Goal: Task Accomplishment & Management: Manage account settings

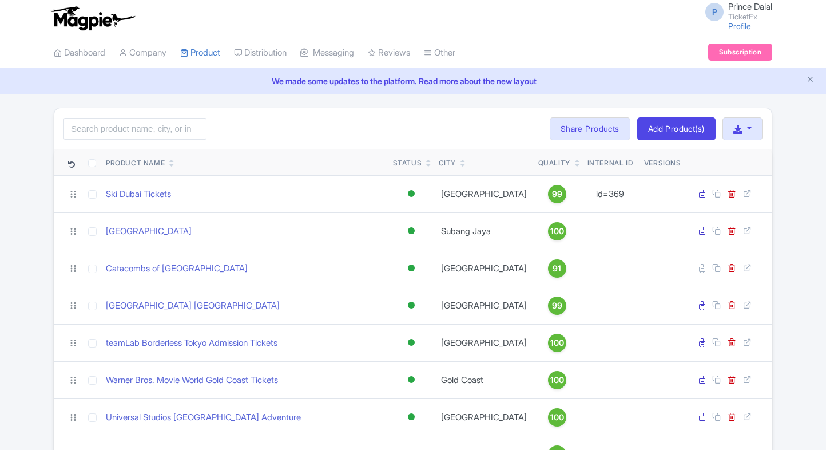
click at [131, 122] on input "search" at bounding box center [134, 129] width 143 height 22
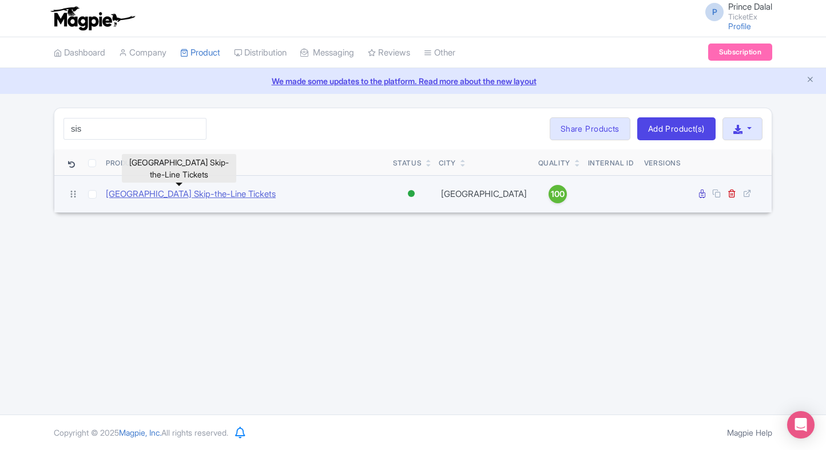
type input "sis"
click at [158, 196] on link "[GEOGRAPHIC_DATA] Skip-the-Line Tickets" at bounding box center [191, 194] width 170 height 13
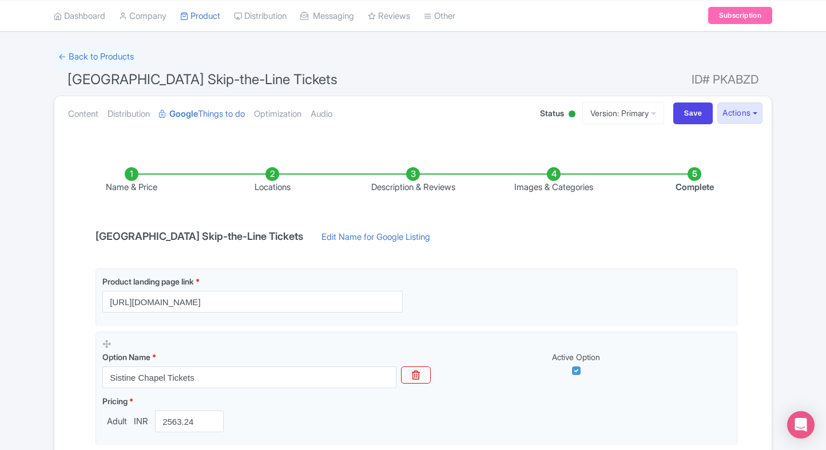
scroll to position [61, 0]
click at [89, 113] on link "Content" at bounding box center [83, 115] width 30 height 36
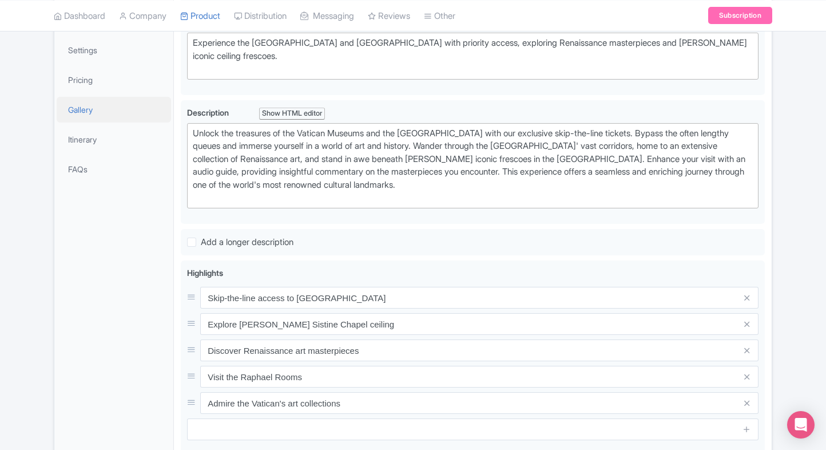
scroll to position [257, 0]
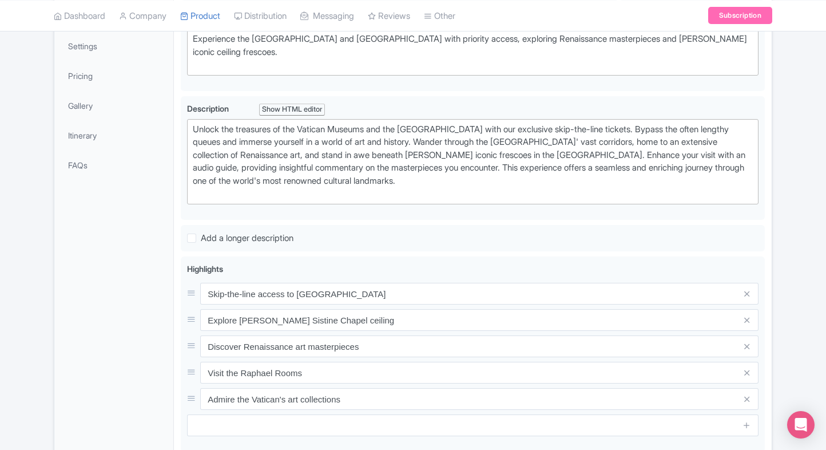
click at [92, 90] on li "Gallery" at bounding box center [113, 105] width 119 height 30
click at [105, 80] on link "Pricing" at bounding box center [114, 76] width 114 height 26
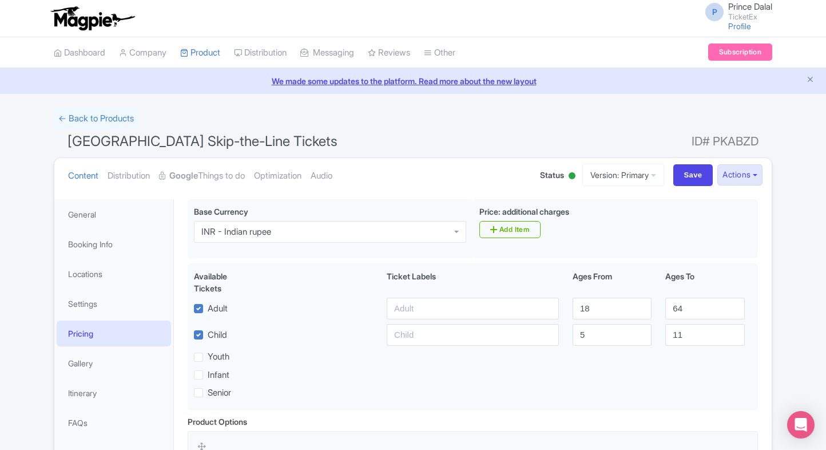
scroll to position [217, 0]
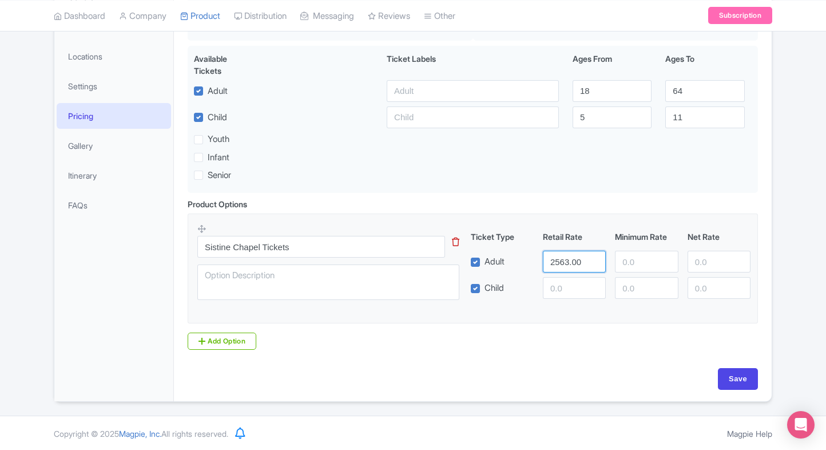
click at [559, 262] on input "2563.00" at bounding box center [574, 262] width 63 height 22
paste input "2563.00"
click at [558, 283] on input "number" at bounding box center [574, 288] width 63 height 22
type input "2563.00"
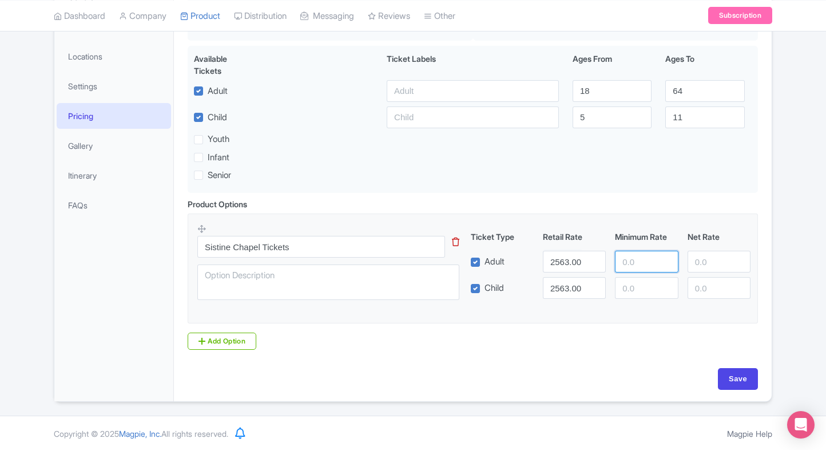
paste input "2563.00"
click at [631, 261] on input "number" at bounding box center [646, 262] width 63 height 22
type input "2563.00"
paste input "2563.00"
click at [631, 278] on input "number" at bounding box center [646, 288] width 63 height 22
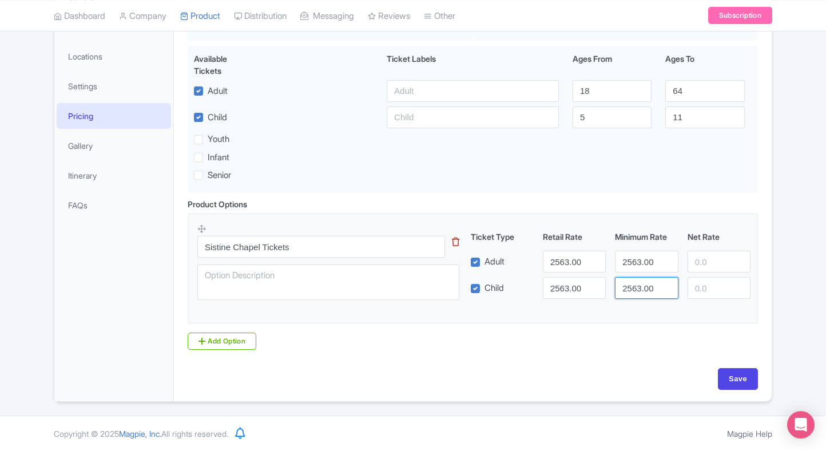
type input "2563.00"
paste input "2563.00"
click at [704, 258] on input "number" at bounding box center [719, 262] width 63 height 22
type input "2563.00"
paste input "2563.00"
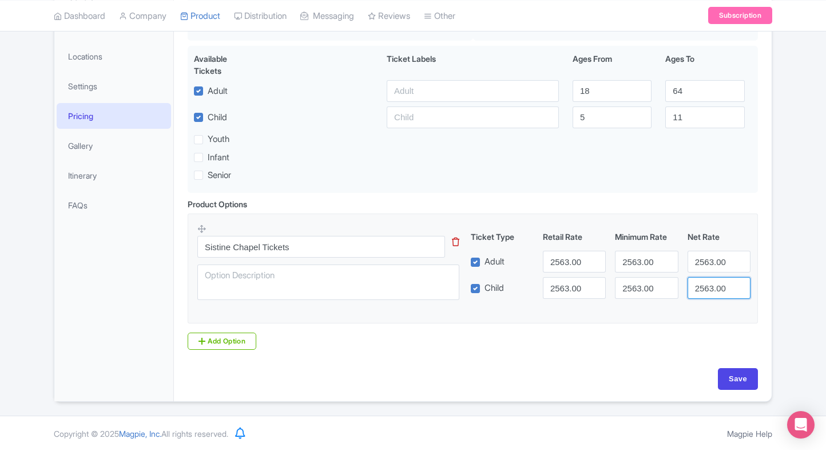
click at [705, 288] on input "2563.00" at bounding box center [719, 288] width 63 height 22
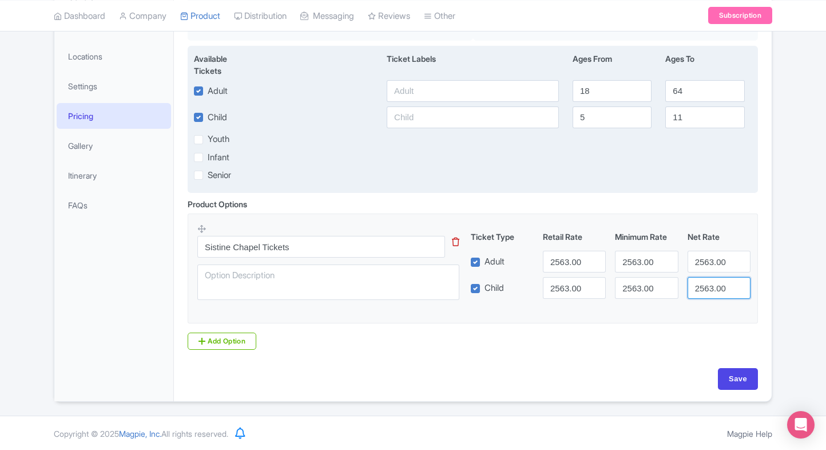
type input "2563.00"
paste input "2563.00"
click at [419, 85] on input "text" at bounding box center [473, 91] width 172 height 22
paste input "2563.00"
type input "2563.00"
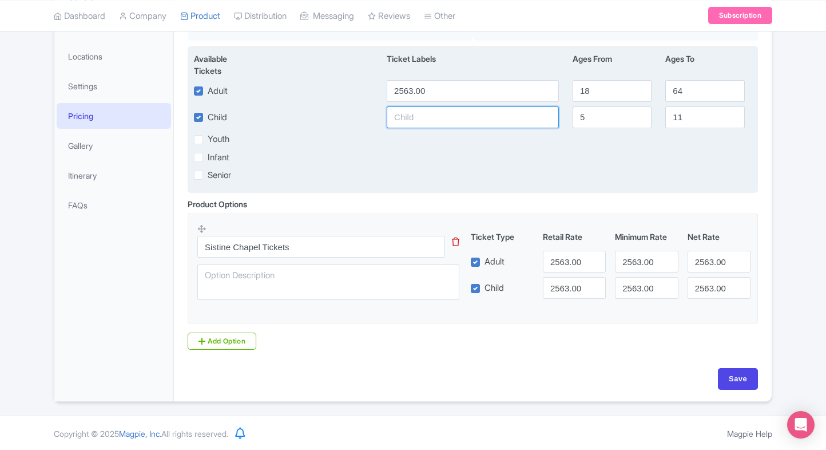
click at [410, 113] on input "text" at bounding box center [473, 117] width 172 height 22
paste input "2563.00"
type input "2563.00"
click at [373, 153] on div "Infant" at bounding box center [287, 156] width 186 height 13
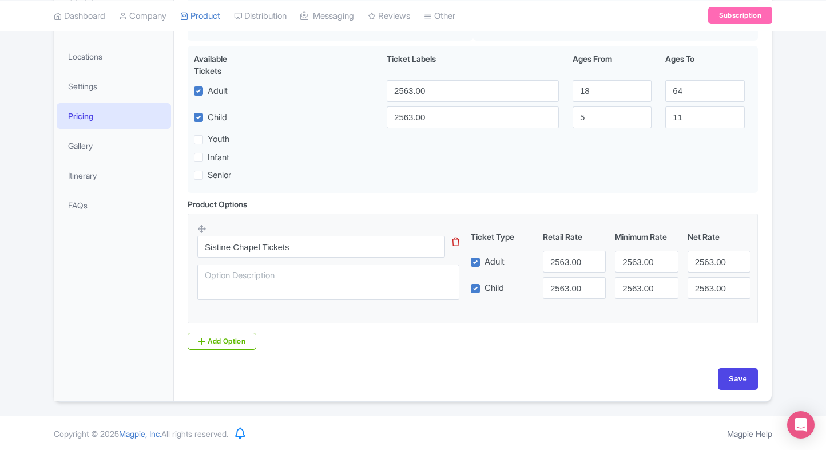
scroll to position [188, 0]
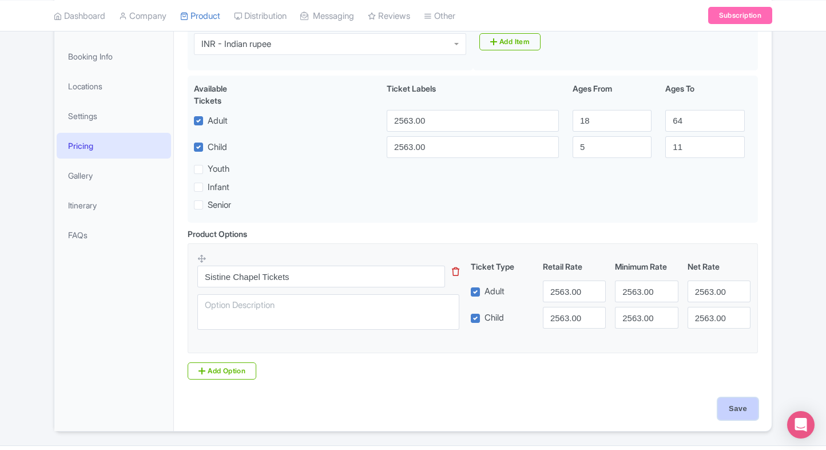
click at [735, 411] on input "Save" at bounding box center [738, 409] width 40 height 22
type input "Saving..."
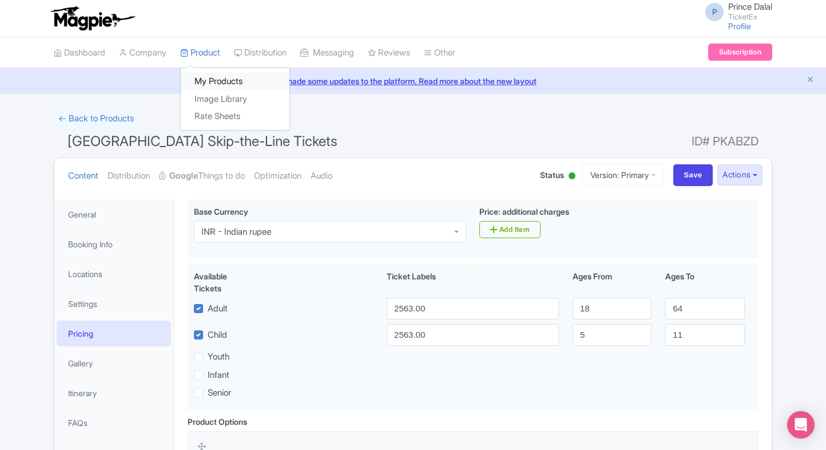
click at [210, 84] on link "My Products" at bounding box center [235, 82] width 109 height 18
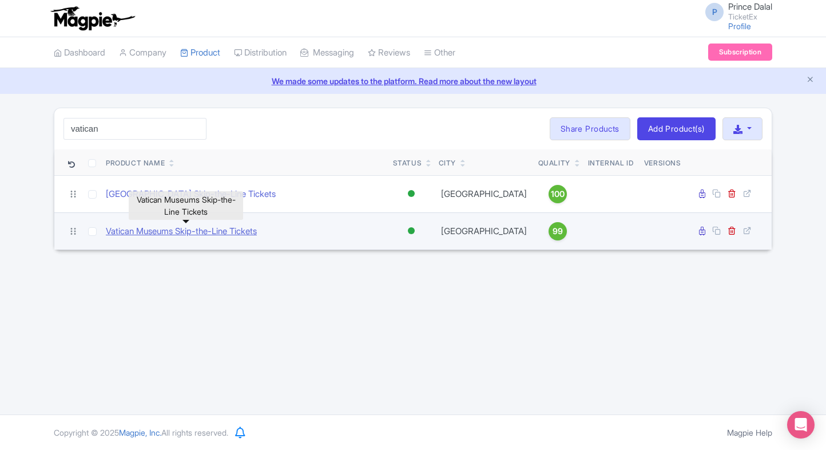
type input "vatican"
click at [153, 235] on link "Vatican Museums Skip-the-Line Tickets" at bounding box center [181, 231] width 151 height 13
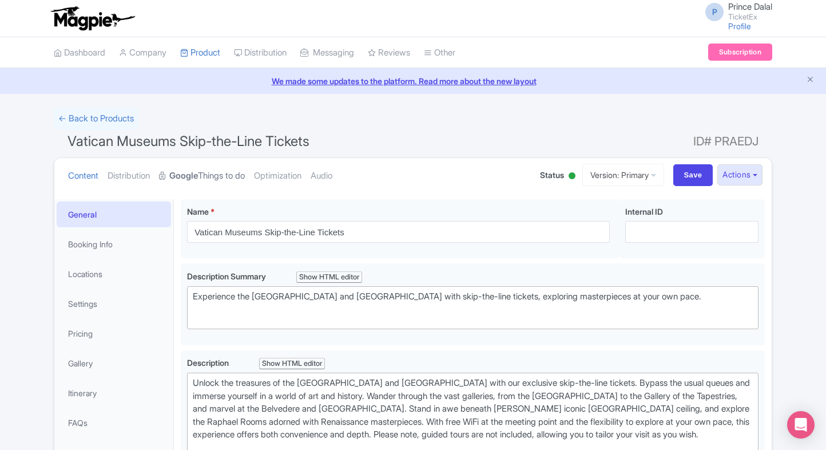
click at [198, 169] on strong "Google" at bounding box center [183, 175] width 29 height 13
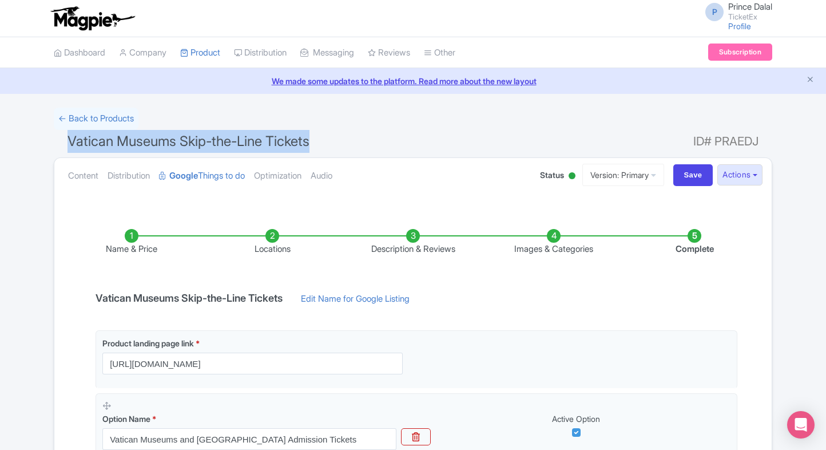
drag, startPoint x: 66, startPoint y: 146, endPoint x: 320, endPoint y: 144, distance: 253.4
click at [320, 144] on h1 "Vatican Museums Skip-the-Line Tickets ID# PRAEDJ" at bounding box center [413, 143] width 718 height 27
copy span "Vatican Museums Skip-the-Line Tickets"
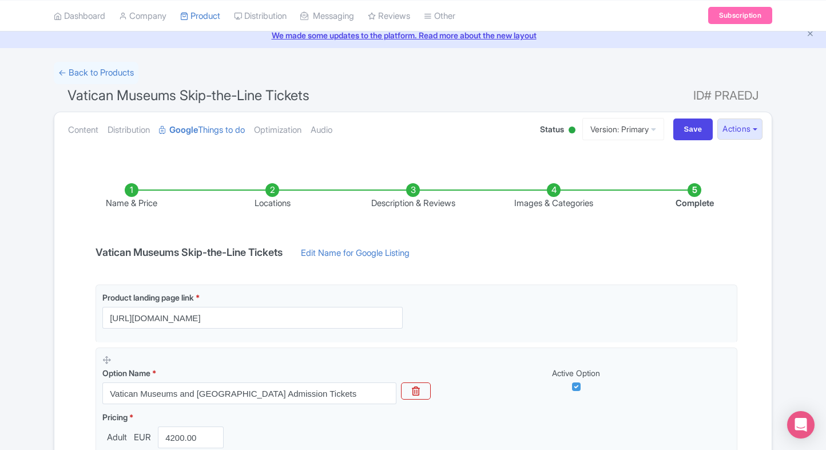
click at [0, 293] on html "P Prince Dalal TicketEx Profile Users Settings Sign out Dashboard Company Produ…" at bounding box center [413, 179] width 826 height 450
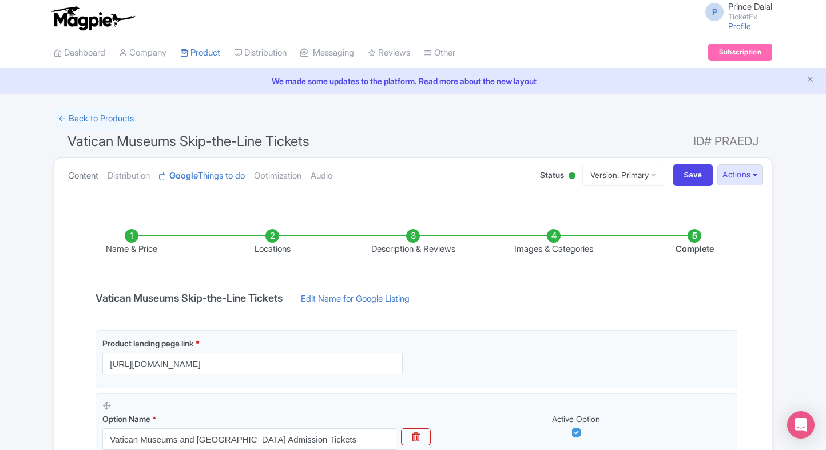
click at [90, 181] on link "Content" at bounding box center [83, 176] width 30 height 36
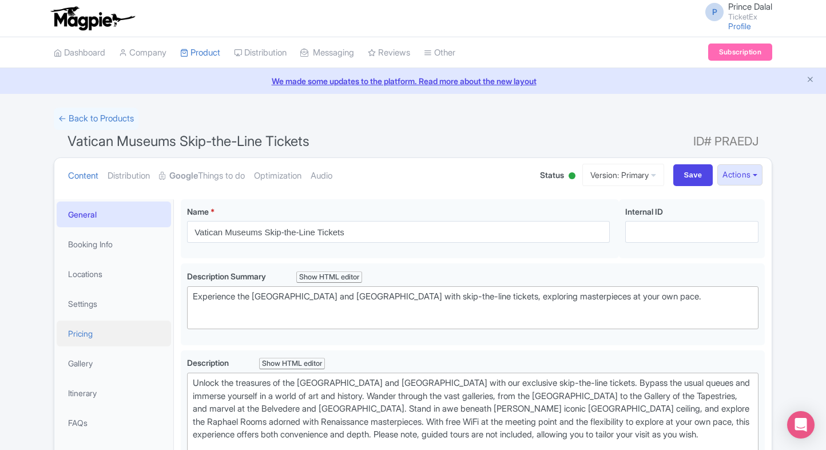
click at [107, 344] on link "Pricing" at bounding box center [114, 333] width 114 height 26
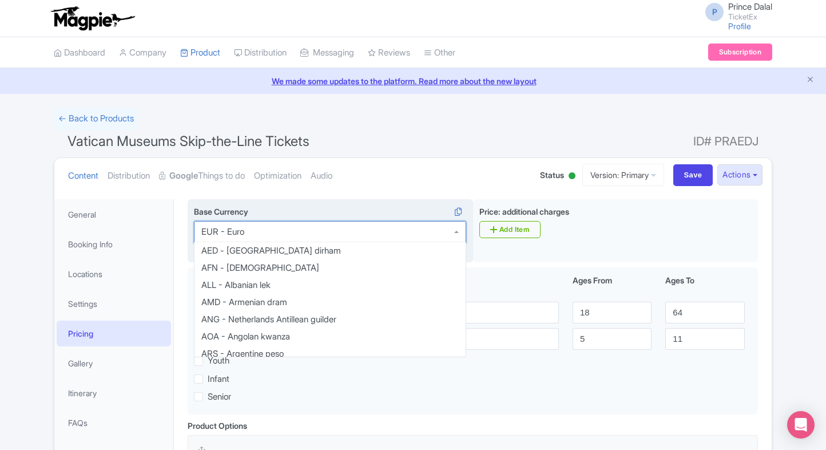
click at [278, 232] on div "EUR - Euro" at bounding box center [330, 232] width 272 height 22
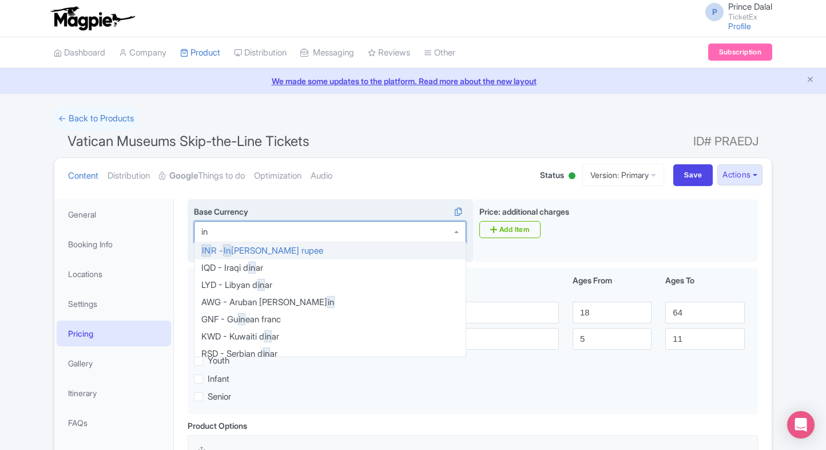
type input "inr"
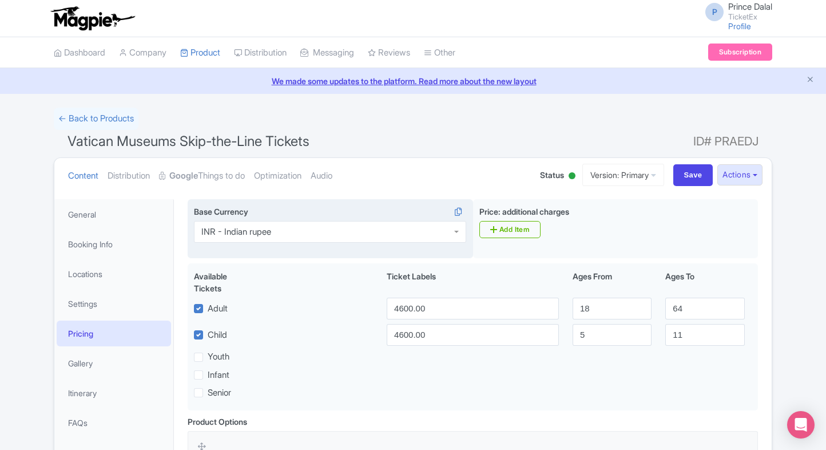
click at [418, 176] on ul "Content Distribution Google Things to do Optimization Audio" at bounding box center [291, 175] width 457 height 35
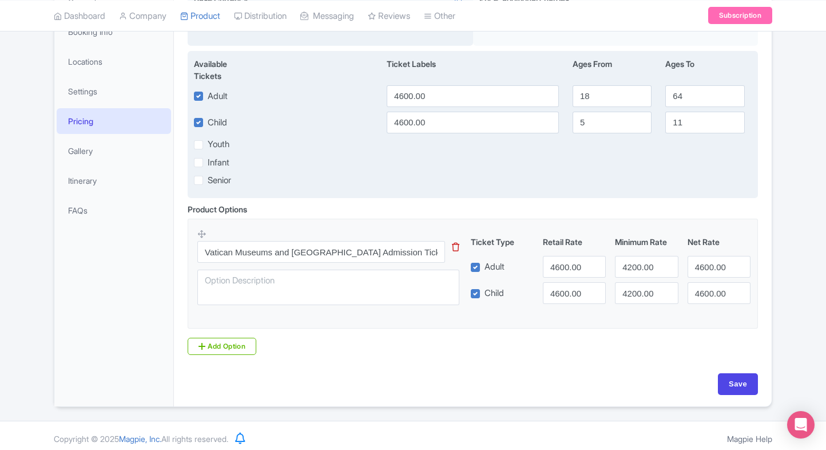
scroll to position [217, 0]
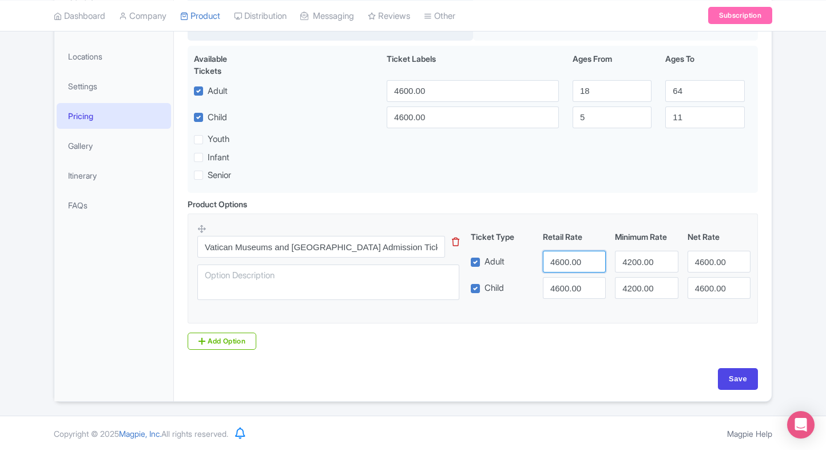
click at [566, 262] on input "4600.00" at bounding box center [574, 262] width 63 height 22
type input "4200"
click at [550, 287] on input "4600.00" at bounding box center [574, 288] width 63 height 22
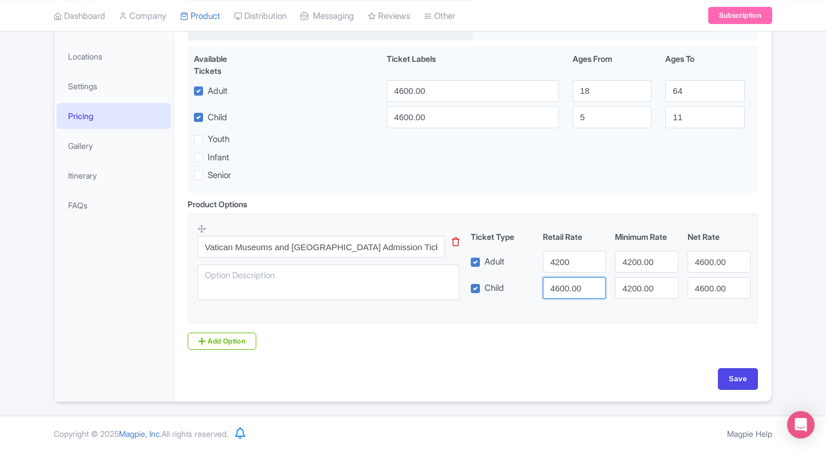
click at [550, 287] on input "4600.00" at bounding box center [574, 288] width 63 height 22
paste input "2"
type input "4200"
click at [708, 259] on input "4600.00" at bounding box center [719, 262] width 63 height 22
paste input "2"
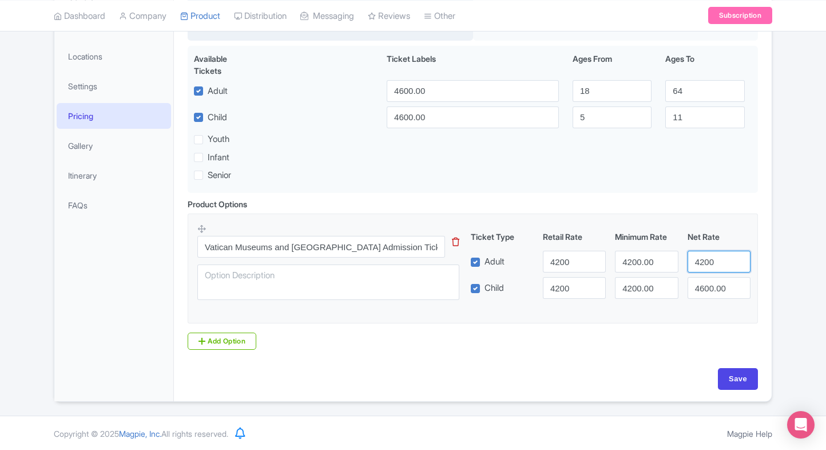
click at [708, 259] on input "4200" at bounding box center [719, 262] width 63 height 22
type input "4200"
click at [704, 281] on input "4600.00" at bounding box center [719, 288] width 63 height 22
paste input "2"
click at [704, 281] on input "4200" at bounding box center [719, 288] width 63 height 22
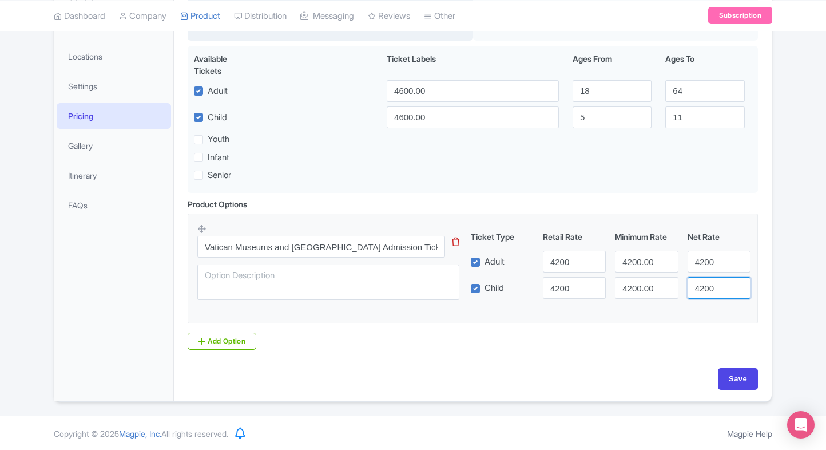
type input "4200"
click at [602, 210] on div "Product Options i Vatican Museums and Sistine Chapel Admission Tickets This tip…" at bounding box center [473, 274] width 584 height 152
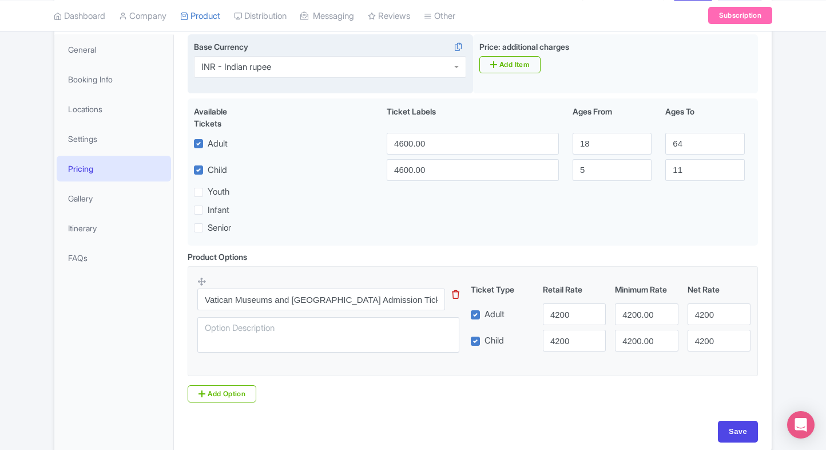
scroll to position [161, 0]
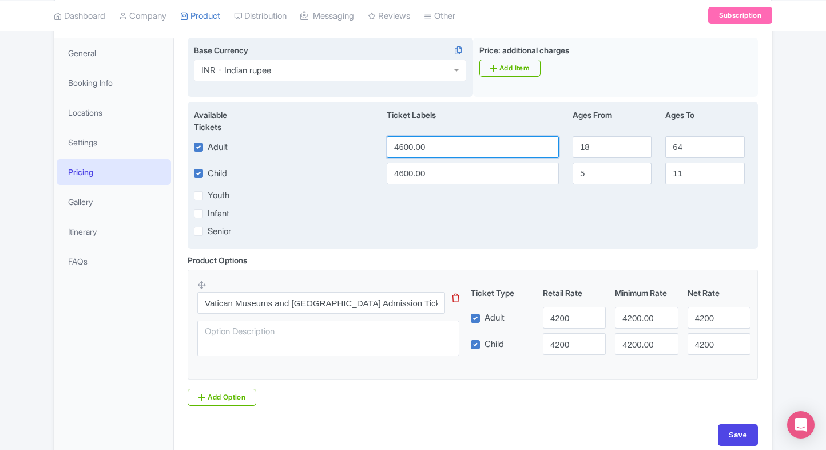
drag, startPoint x: 427, startPoint y: 149, endPoint x: 368, endPoint y: 149, distance: 58.3
click at [368, 149] on div "Adult 4600.00 18 64" at bounding box center [472, 147] width 571 height 22
type input "4200"
drag, startPoint x: 428, startPoint y: 169, endPoint x: 371, endPoint y: 170, distance: 57.8
click at [371, 170] on div "Child 4600.00 5 11" at bounding box center [472, 173] width 571 height 22
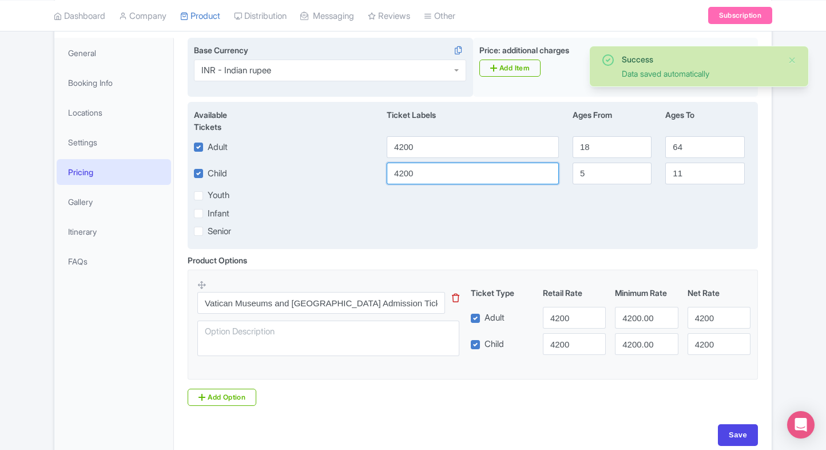
type input "4200"
click at [457, 213] on div "Infant" at bounding box center [472, 212] width 571 height 13
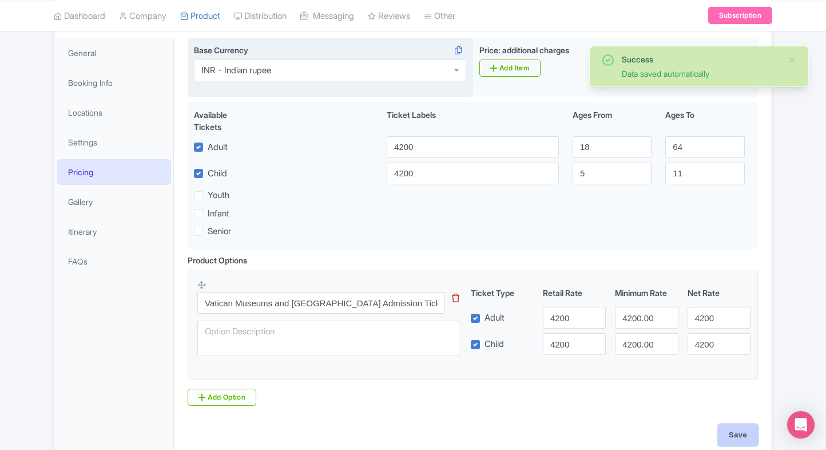
click at [732, 431] on input "Save" at bounding box center [738, 435] width 40 height 22
type input "Saving..."
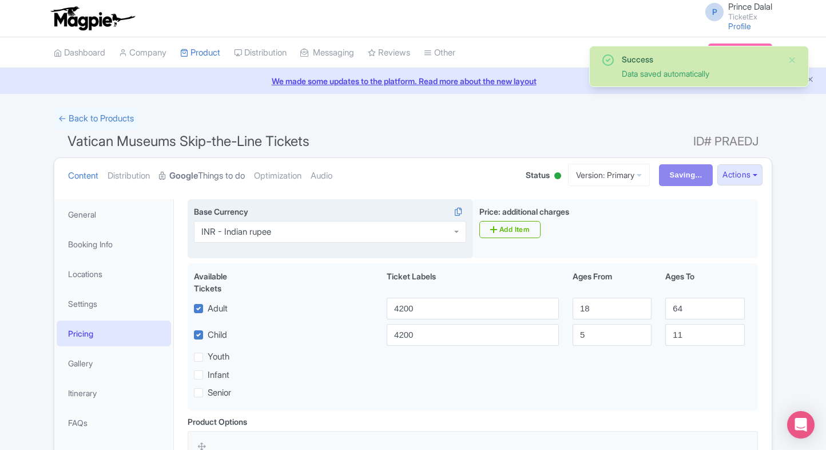
click at [220, 173] on link "Google Things to do" at bounding box center [202, 176] width 86 height 36
click at [215, 189] on link "Google Things to do" at bounding box center [202, 176] width 86 height 36
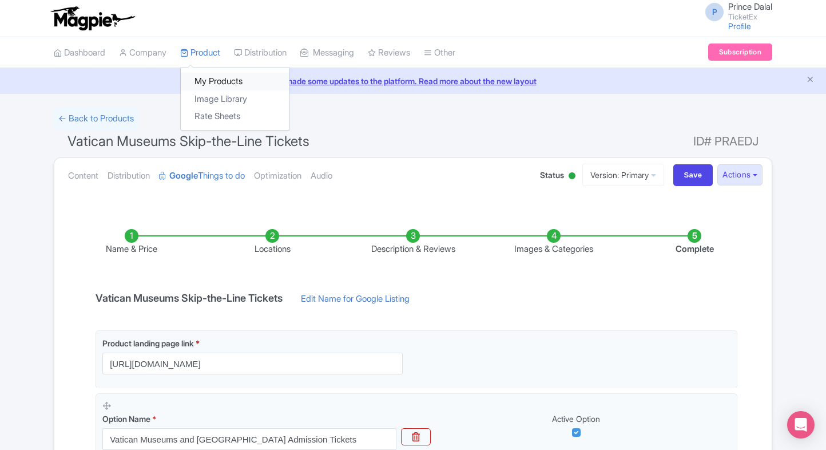
click at [201, 78] on link "My Products" at bounding box center [235, 82] width 109 height 18
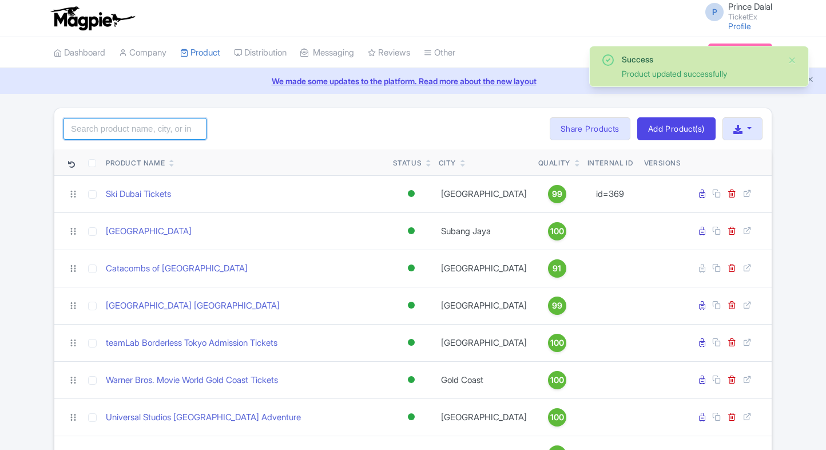
click at [146, 127] on input "search" at bounding box center [134, 129] width 143 height 22
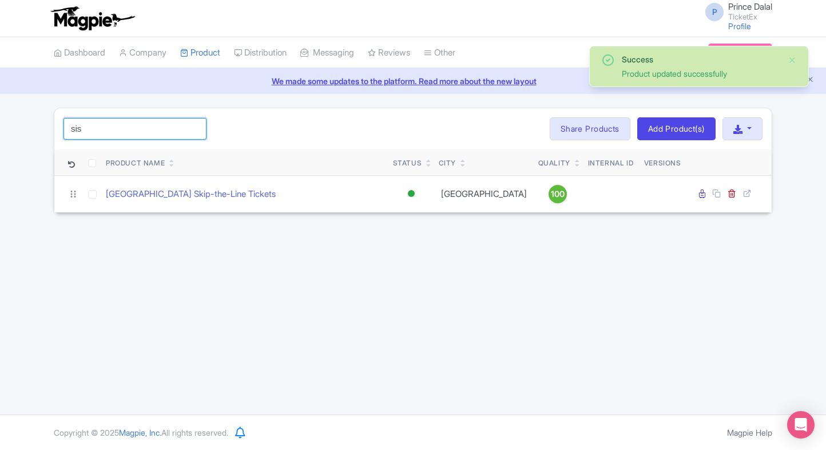
type input "sis"
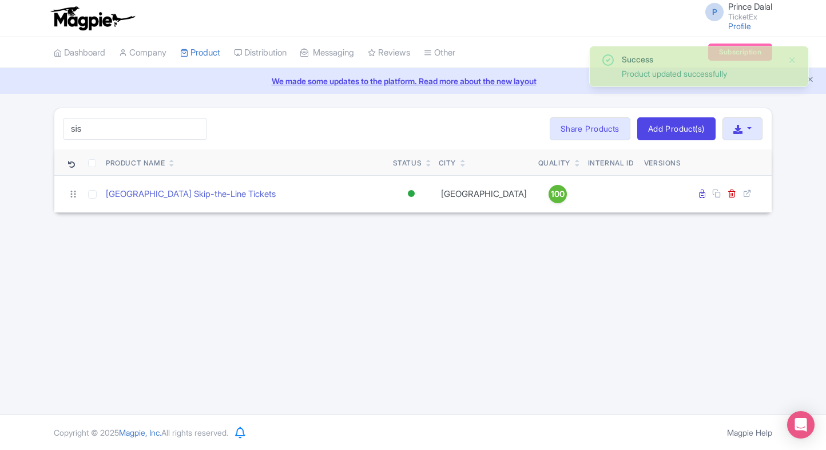
click at [126, 272] on div "P Prince Dalal TicketEx Profile Users Settings Sign out Dashboard Company Produ…" at bounding box center [413, 207] width 826 height 414
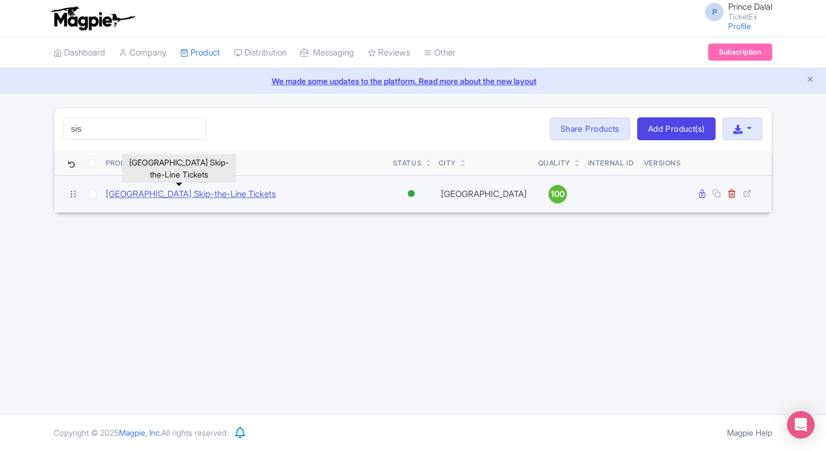
click at [176, 195] on link "[GEOGRAPHIC_DATA] Skip-the-Line Tickets" at bounding box center [191, 194] width 170 height 13
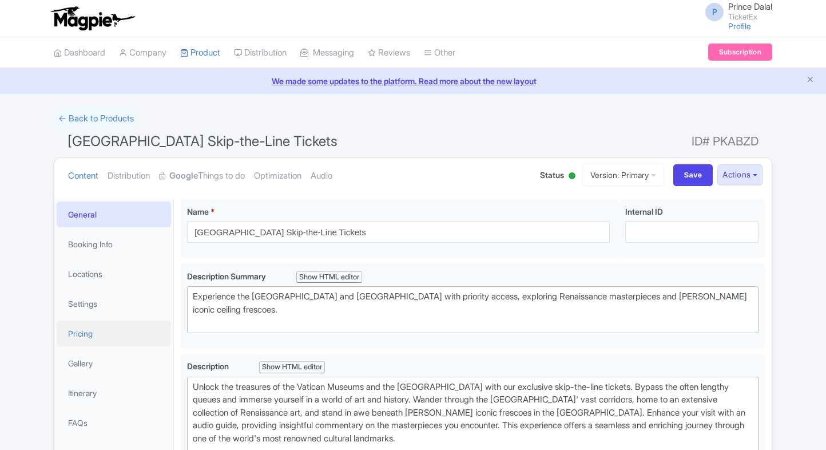
scroll to position [111, 0]
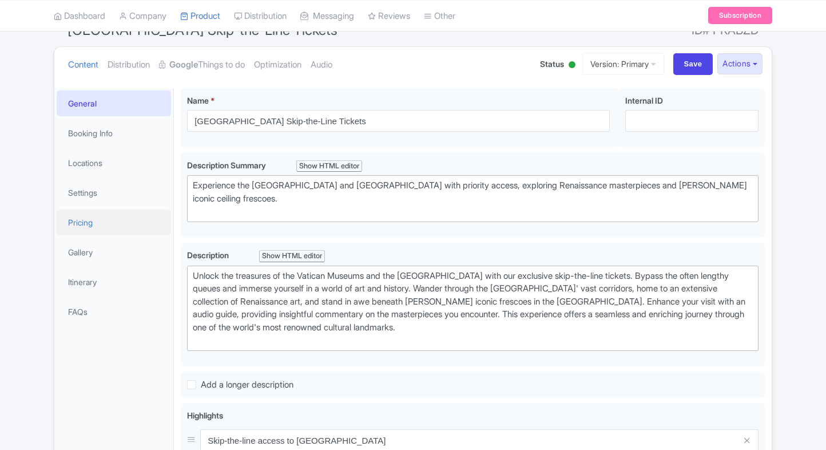
click at [112, 228] on link "Pricing" at bounding box center [114, 222] width 114 height 26
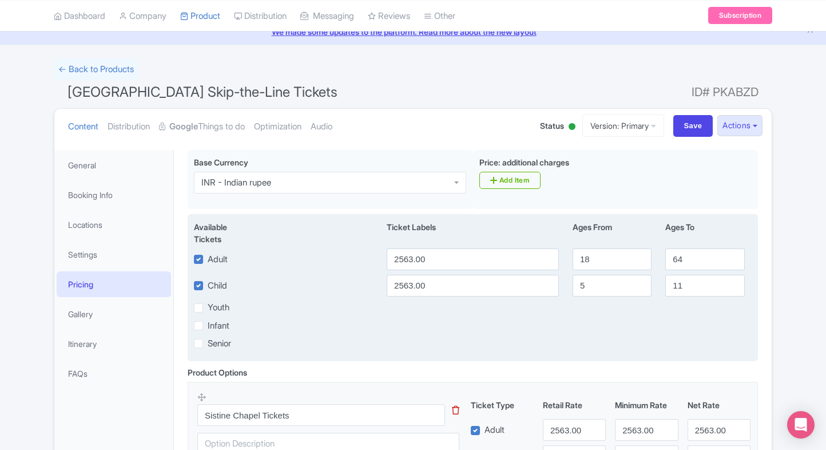
scroll to position [45, 0]
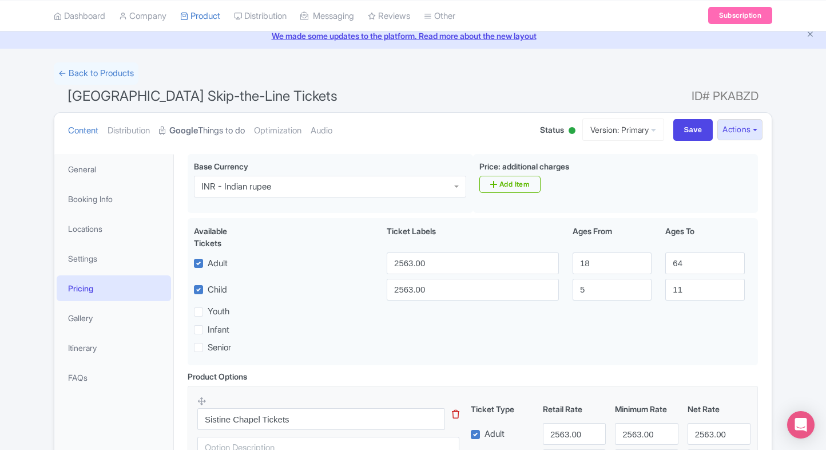
click at [192, 130] on strong "Google" at bounding box center [183, 130] width 29 height 13
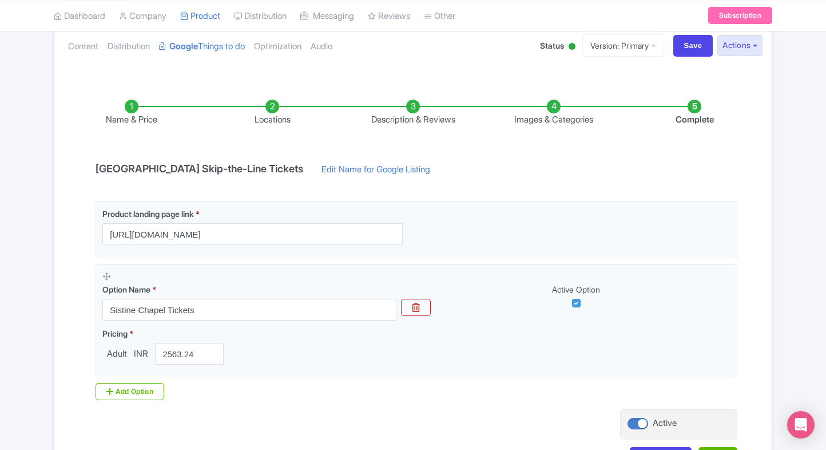
scroll to position [130, 0]
click at [8, 250] on div "← Back to Products Sistine Chapel Skip-the-Line Tickets ID# PKABZD Content Dist…" at bounding box center [413, 232] width 826 height 509
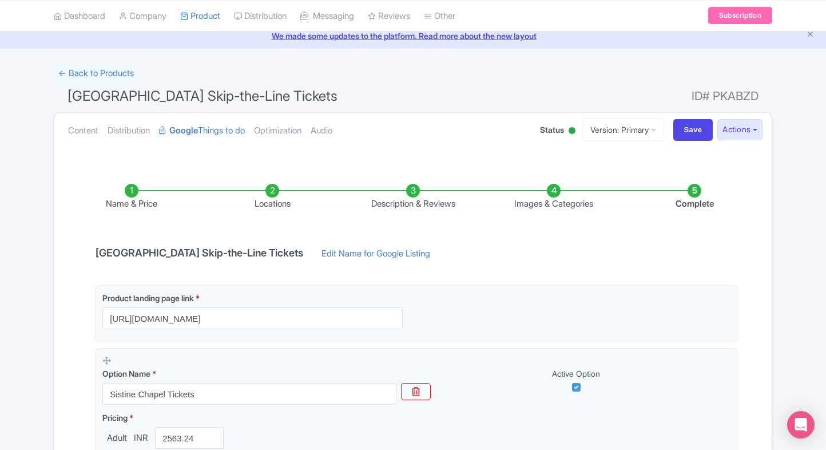
scroll to position [45, 0]
click at [80, 130] on link "Content" at bounding box center [83, 131] width 30 height 36
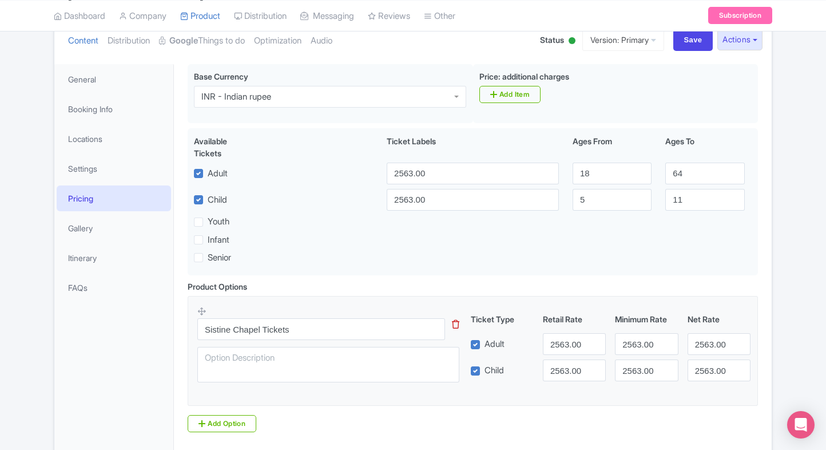
scroll to position [0, 0]
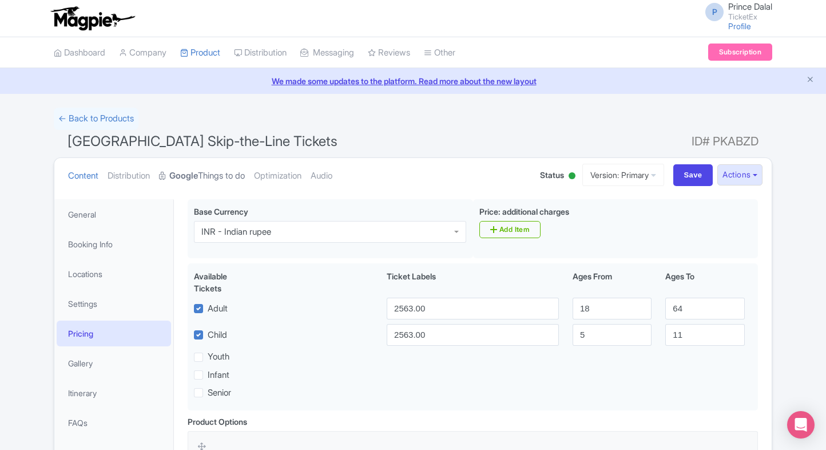
click at [245, 175] on link "Google Things to do" at bounding box center [202, 176] width 86 height 36
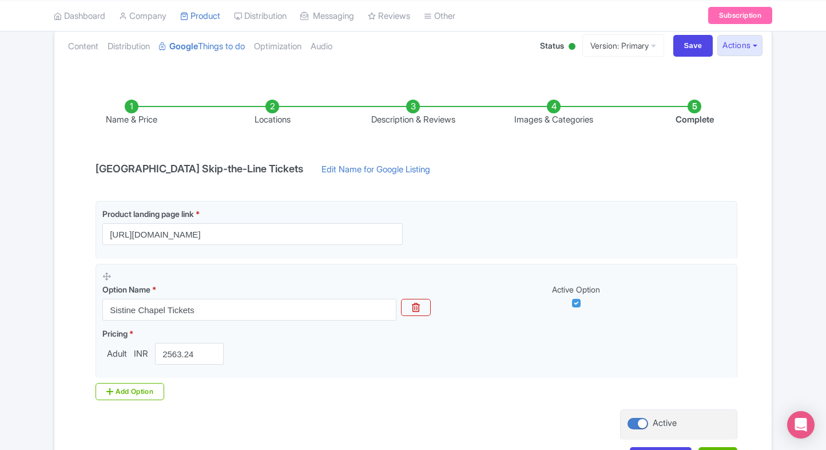
scroll to position [215, 0]
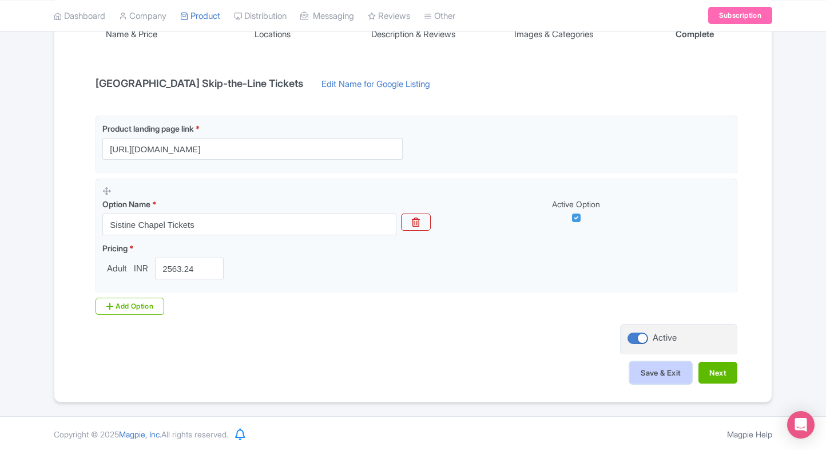
click at [640, 371] on button "Save & Exit" at bounding box center [661, 373] width 62 height 22
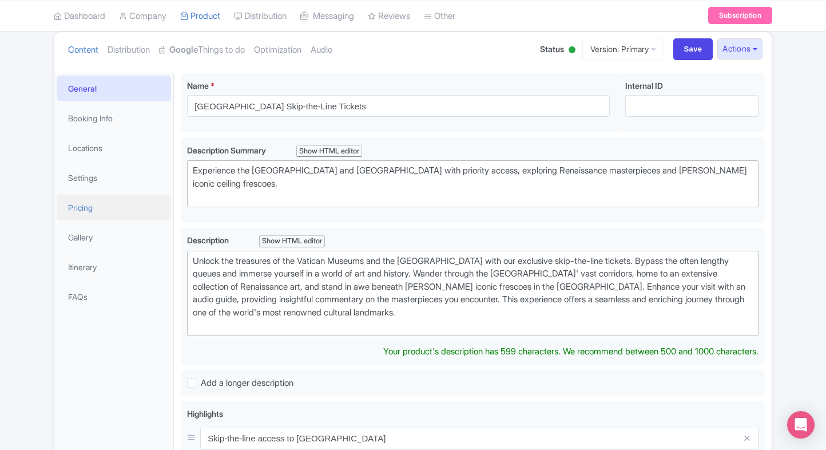
scroll to position [117, 0]
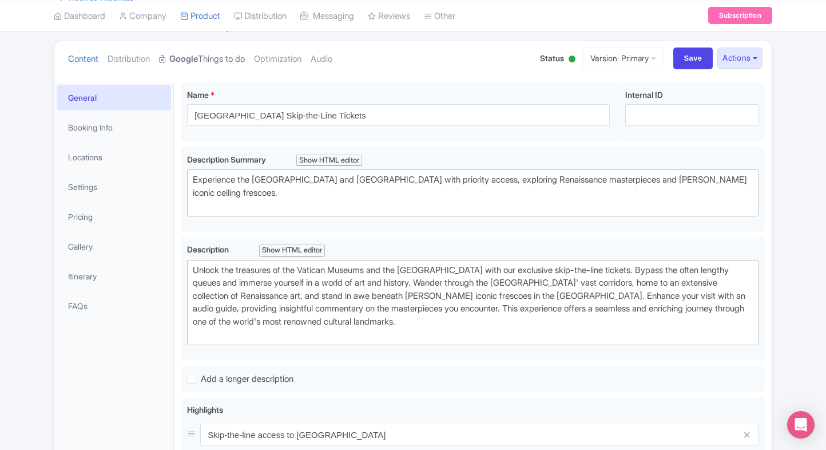
click at [215, 61] on link "Google Things to do" at bounding box center [202, 59] width 86 height 36
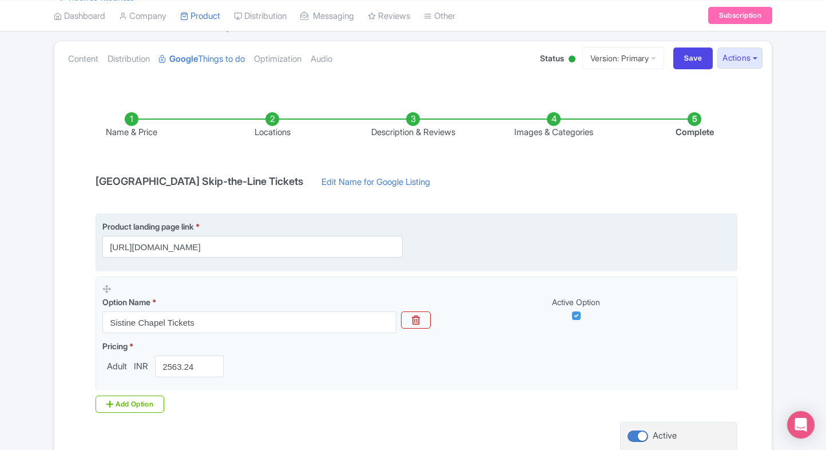
scroll to position [215, 0]
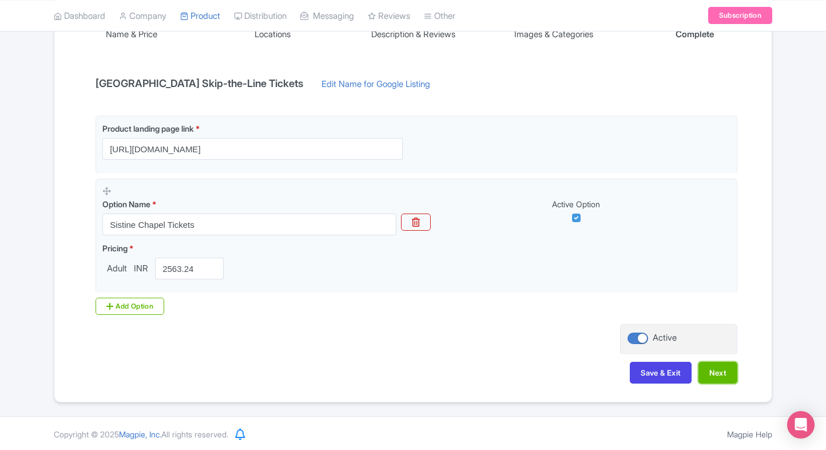
click at [705, 363] on button "Next" at bounding box center [717, 373] width 39 height 22
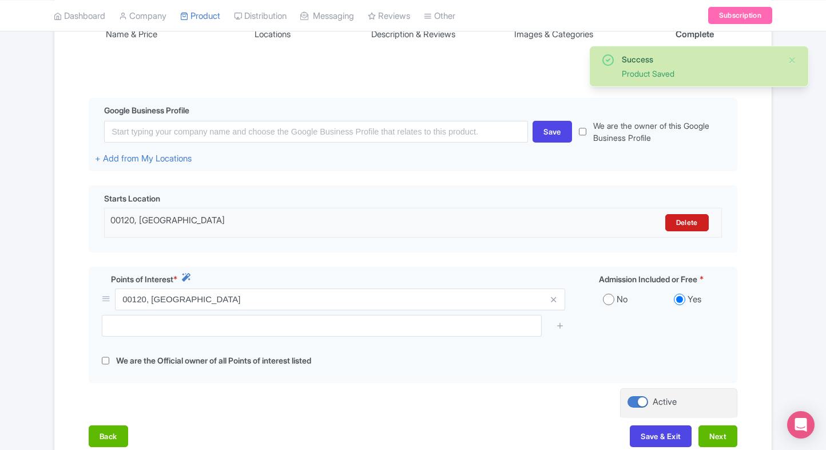
scroll to position [295, 0]
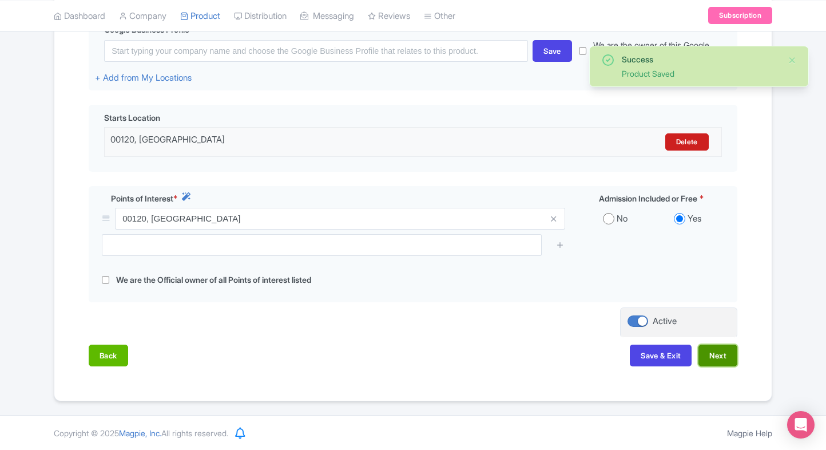
click at [729, 354] on button "Next" at bounding box center [717, 355] width 39 height 22
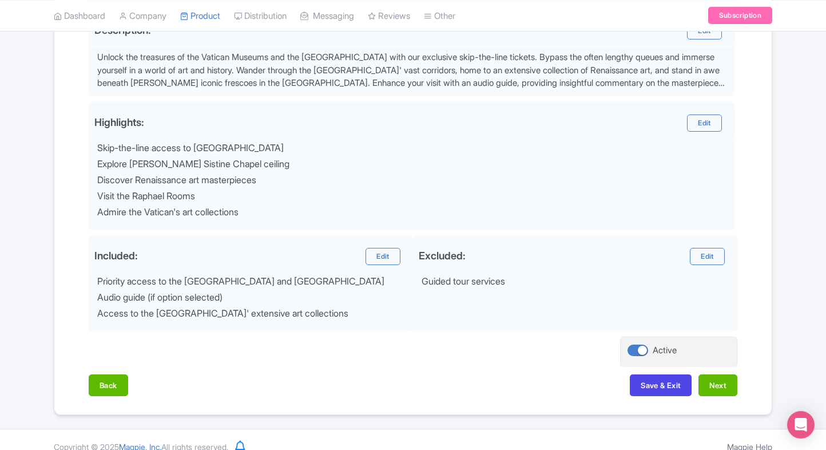
scroll to position [402, 0]
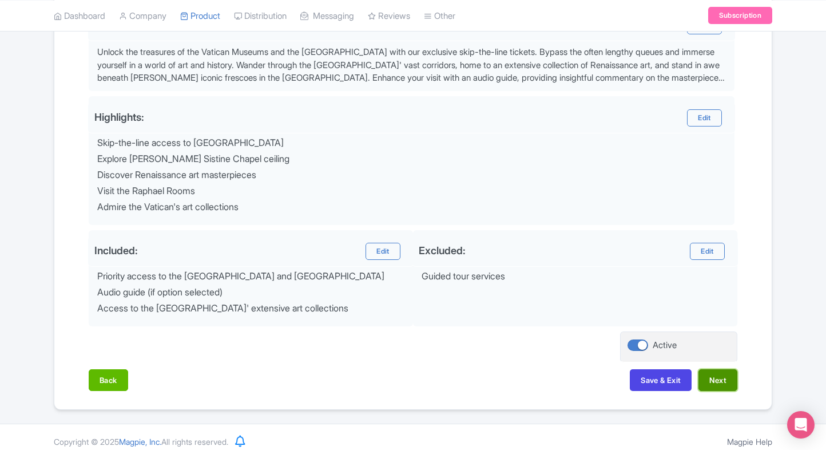
click at [712, 384] on button "Next" at bounding box center [717, 380] width 39 height 22
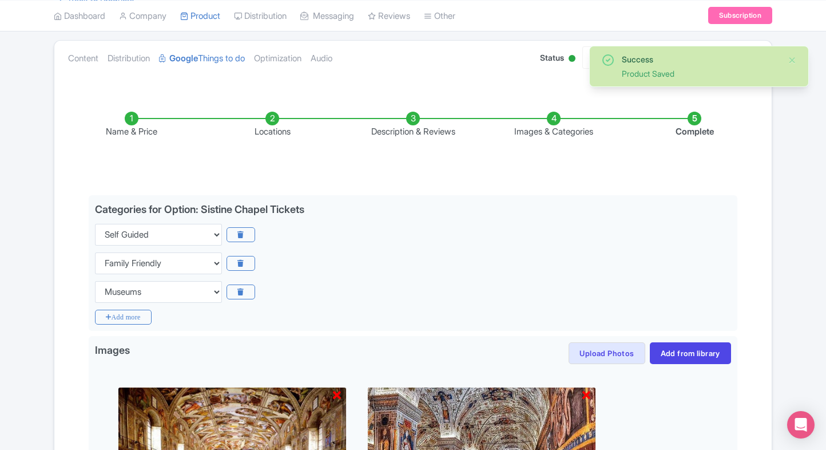
scroll to position [110, 0]
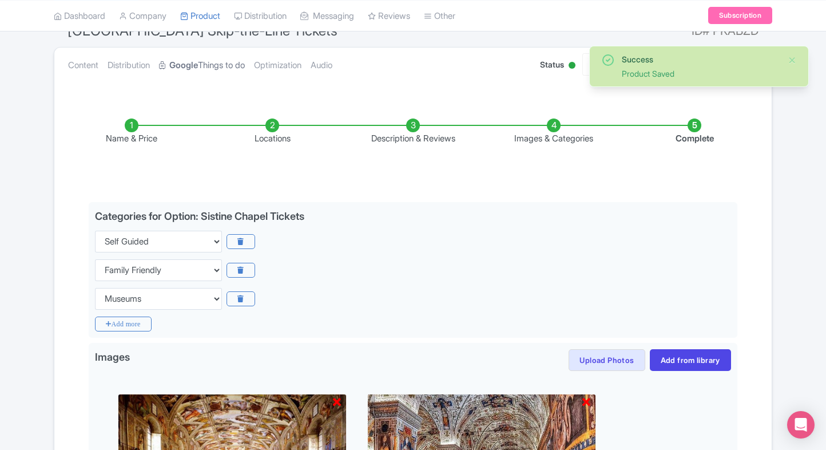
click at [205, 70] on link "Google Things to do" at bounding box center [202, 65] width 86 height 36
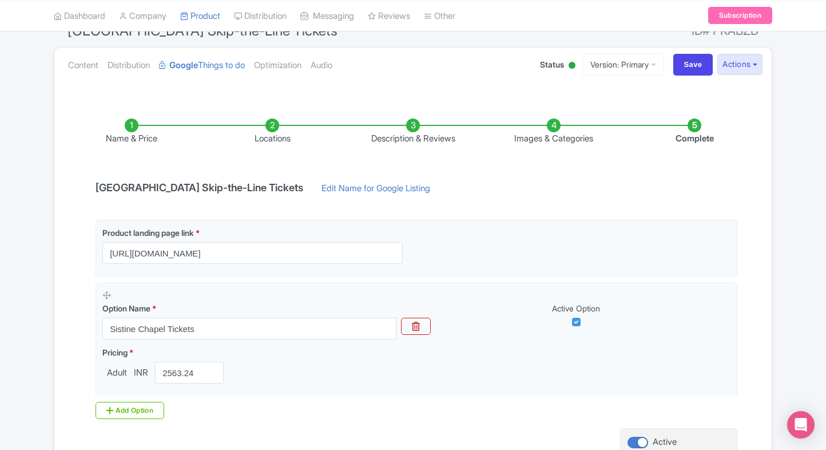
scroll to position [0, 0]
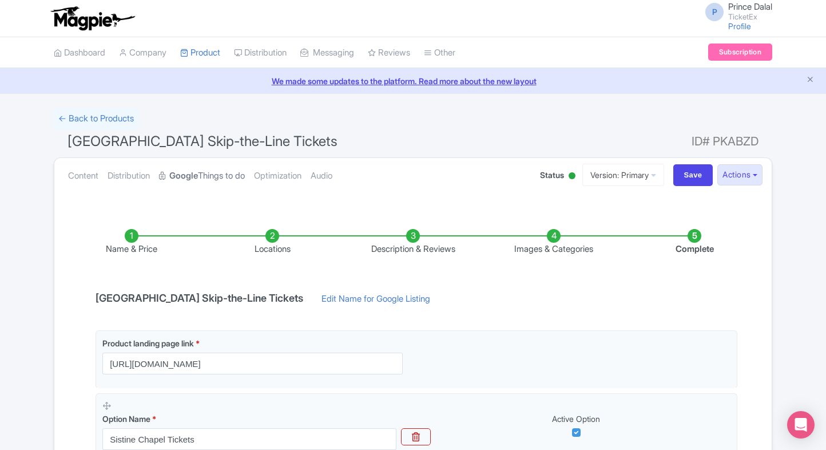
click at [198, 175] on strong "Google" at bounding box center [183, 175] width 29 height 13
click at [200, 74] on link "My Products" at bounding box center [235, 82] width 109 height 18
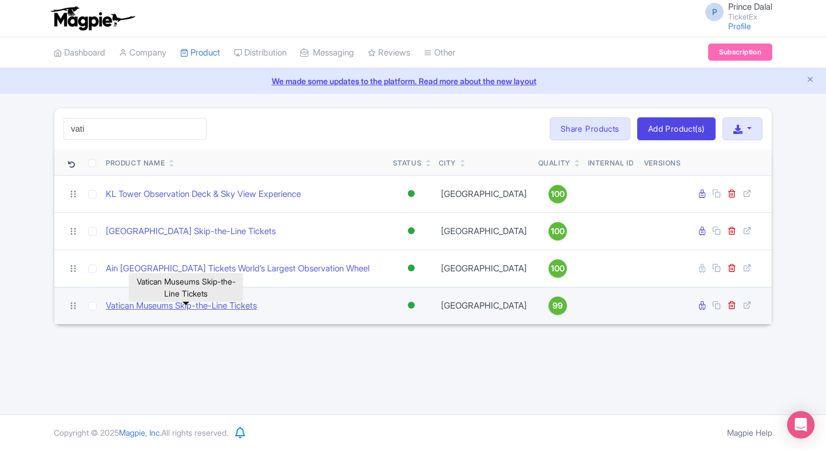
type input "vati"
click at [170, 312] on link "Vatican Museums Skip-the-Line Tickets" at bounding box center [181, 305] width 151 height 13
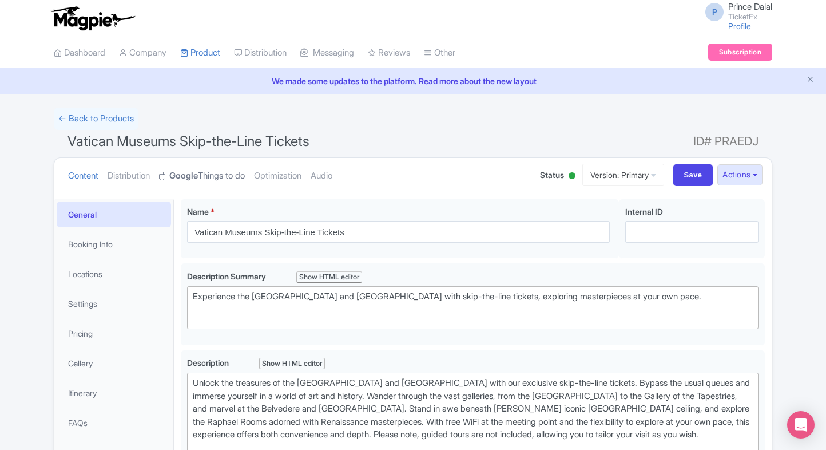
click at [202, 186] on link "Google Things to do" at bounding box center [202, 176] width 86 height 36
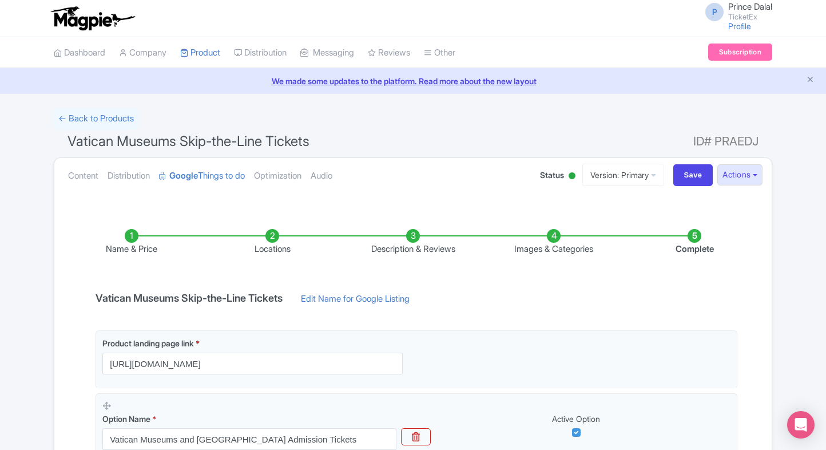
click at [0, 215] on html "P Prince Dalal TicketEx Profile Users Settings Sign out Dashboard Company Produ…" at bounding box center [413, 225] width 826 height 450
click at [85, 122] on link "← Back to Products" at bounding box center [96, 119] width 85 height 22
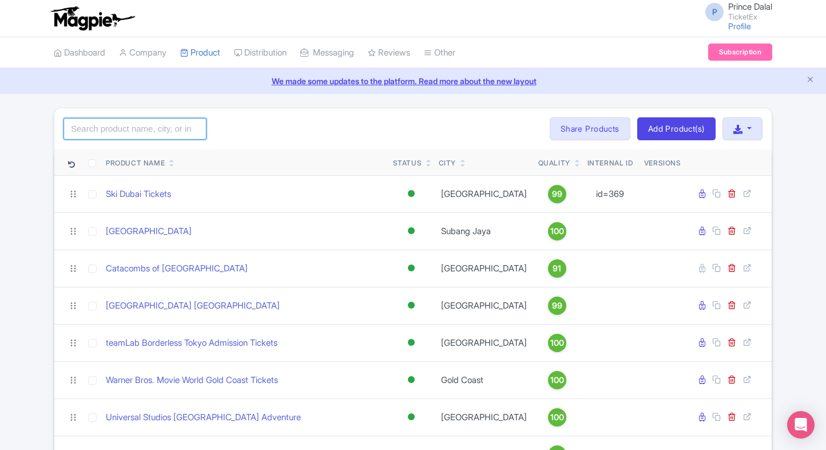
click at [132, 137] on input "search" at bounding box center [134, 129] width 143 height 22
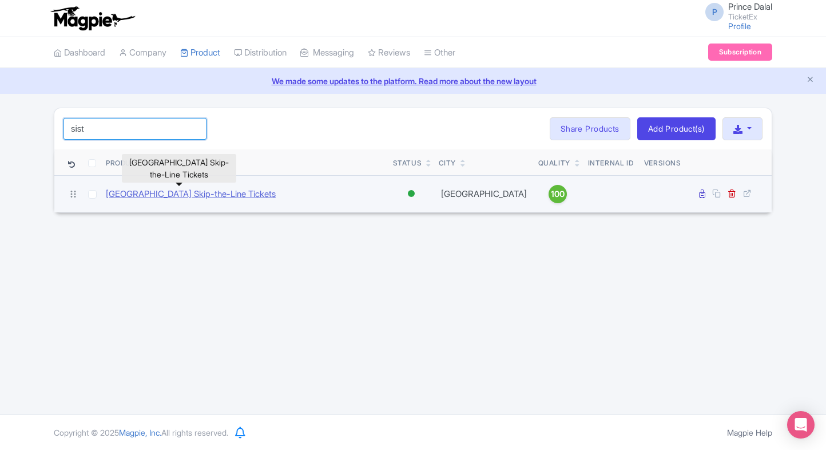
type input "sist"
click at [166, 194] on link "[GEOGRAPHIC_DATA] Skip-the-Line Tickets" at bounding box center [191, 194] width 170 height 13
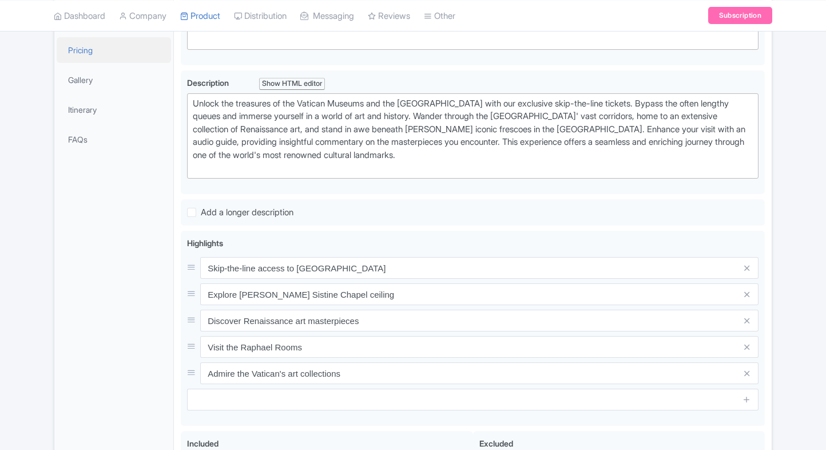
click at [119, 47] on link "Pricing" at bounding box center [114, 50] width 114 height 26
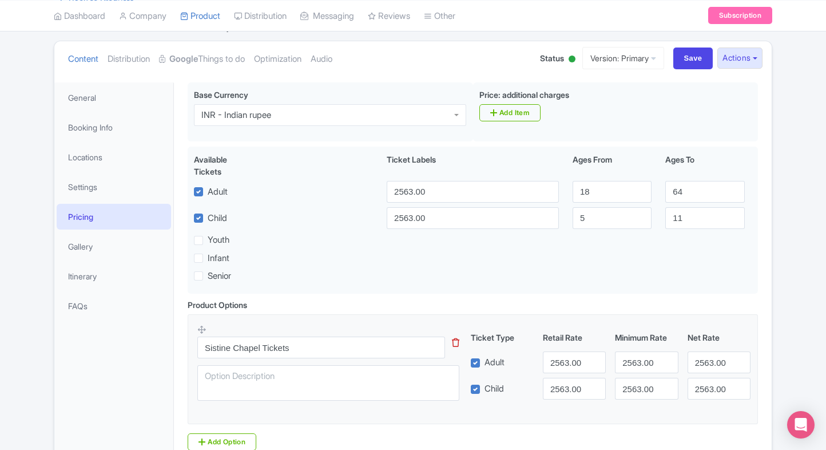
scroll to position [117, 0]
click at [89, 21] on link "Dashboard" at bounding box center [79, 15] width 51 height 31
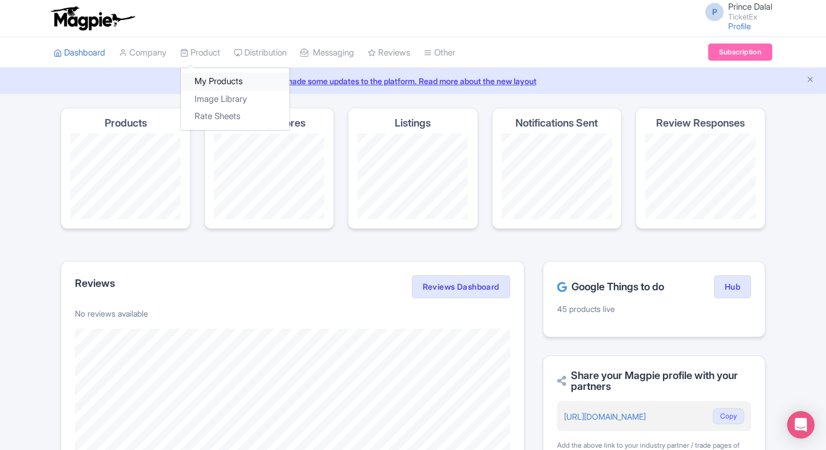
click at [206, 82] on link "My Products" at bounding box center [235, 82] width 109 height 18
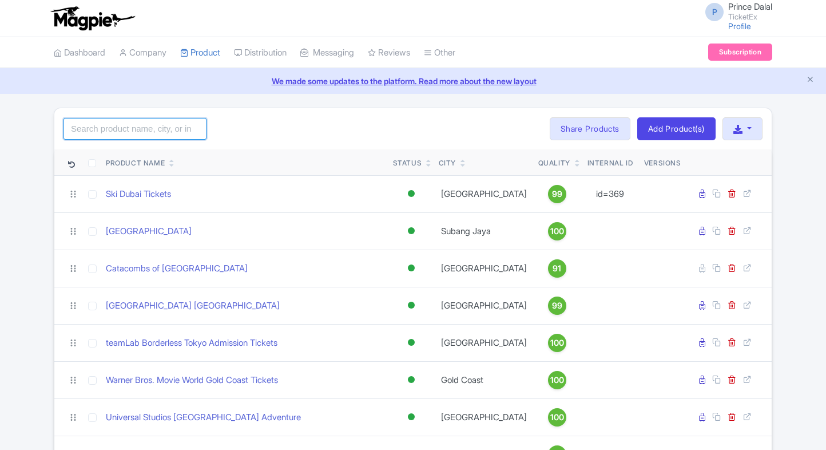
click at [134, 130] on input "search" at bounding box center [134, 129] width 143 height 22
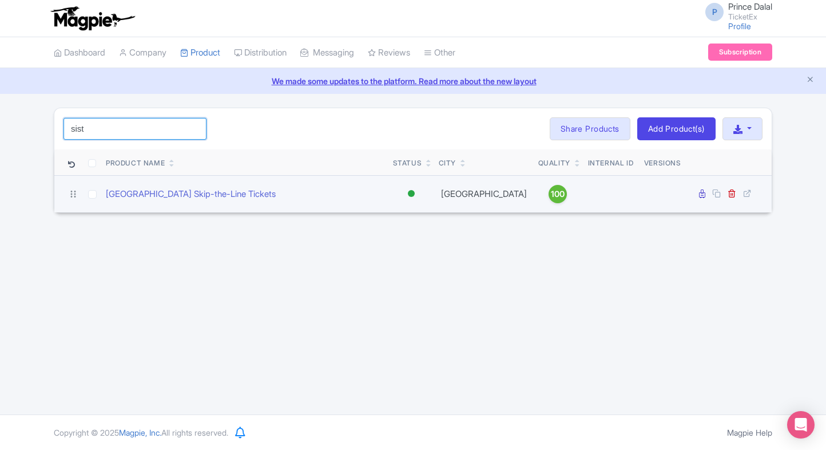
type input "sist"
click at [312, 205] on td "[GEOGRAPHIC_DATA] Skip-the-Line Tickets" at bounding box center [244, 193] width 287 height 37
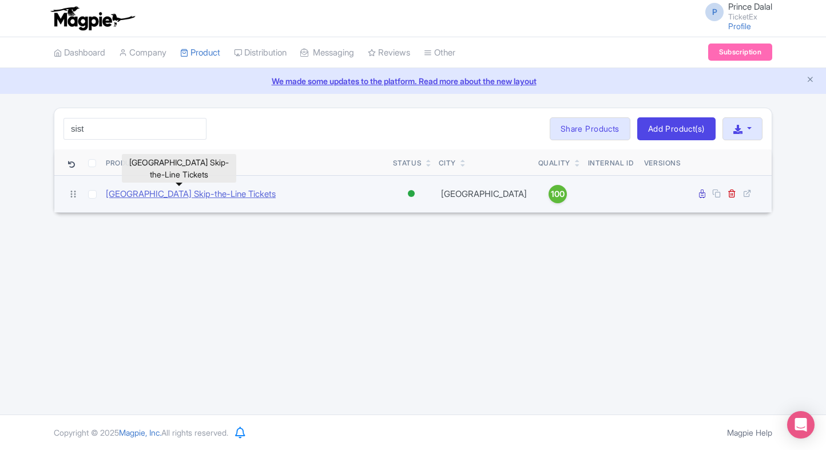
click at [233, 196] on link "[GEOGRAPHIC_DATA] Skip-the-Line Tickets" at bounding box center [191, 194] width 170 height 13
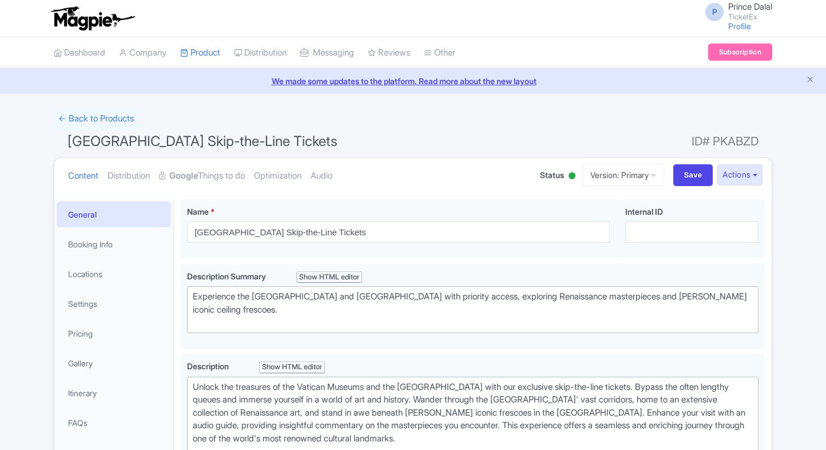
scroll to position [89, 0]
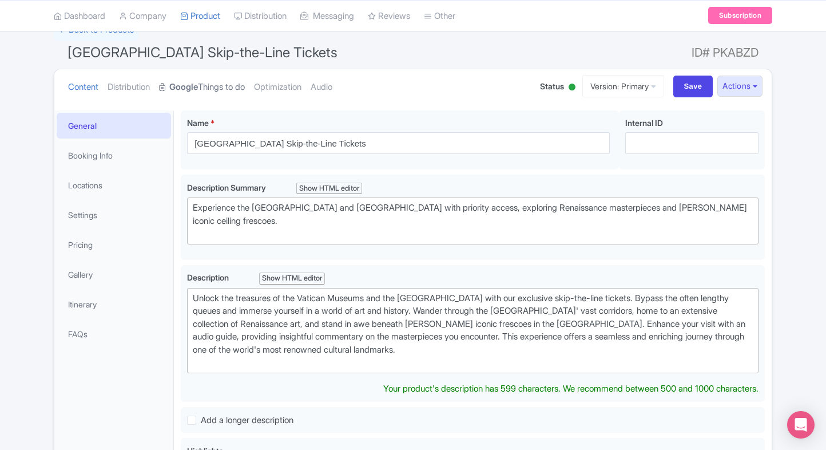
click at [229, 78] on link "Google Things to do" at bounding box center [202, 87] width 86 height 36
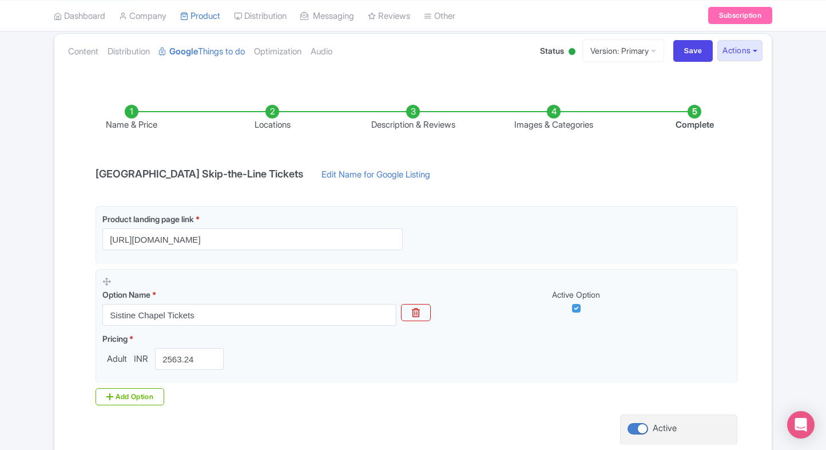
scroll to position [124, 0]
click at [77, 58] on link "Content" at bounding box center [83, 52] width 30 height 36
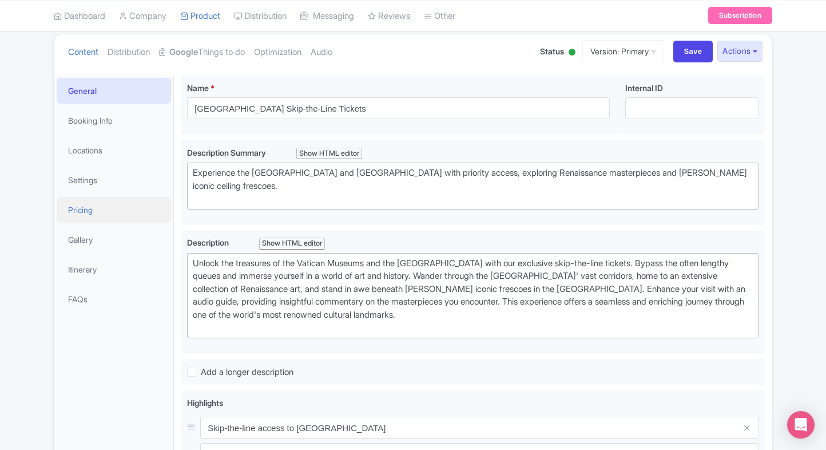
click at [94, 216] on link "Pricing" at bounding box center [114, 210] width 114 height 26
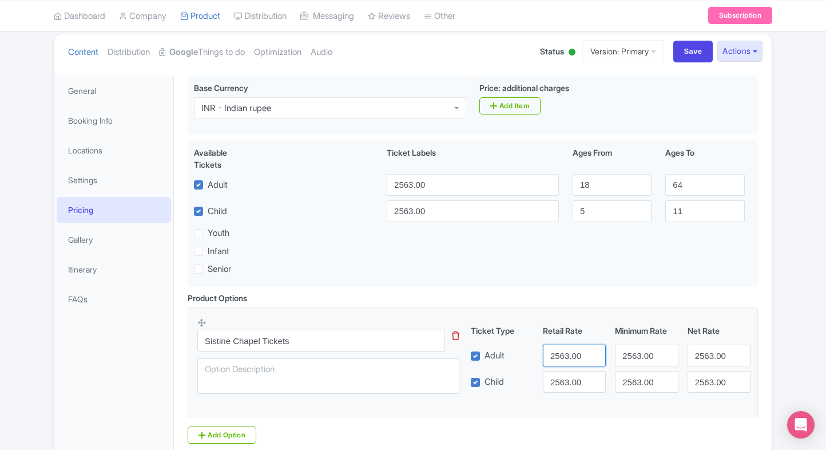
drag, startPoint x: 585, startPoint y: 364, endPoint x: 529, endPoint y: 364, distance: 55.5
click at [529, 364] on div "Adult 2563.00 2563.00 2563.00" at bounding box center [610, 355] width 289 height 22
paste input "24"
type input "2563.24"
click at [558, 385] on input "2563.00" at bounding box center [574, 382] width 63 height 22
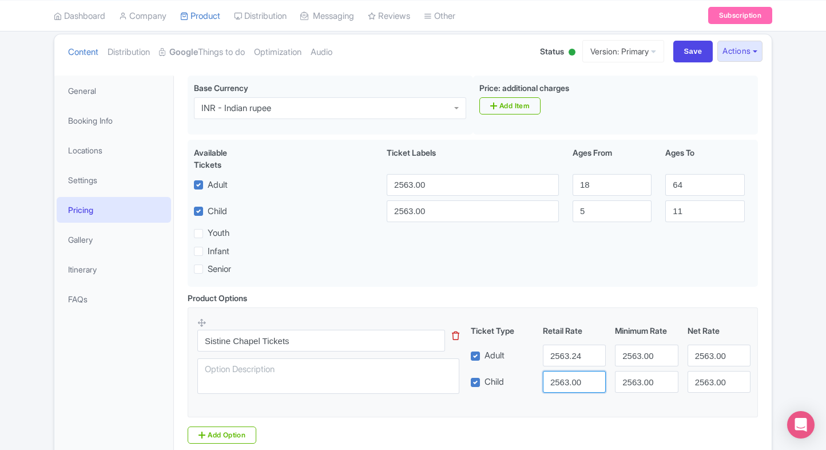
paste input "24"
click at [558, 385] on input "2563.00" at bounding box center [574, 382] width 63 height 22
type input "2563.24"
click at [648, 359] on input "2563.00" at bounding box center [646, 355] width 63 height 22
paste input "24"
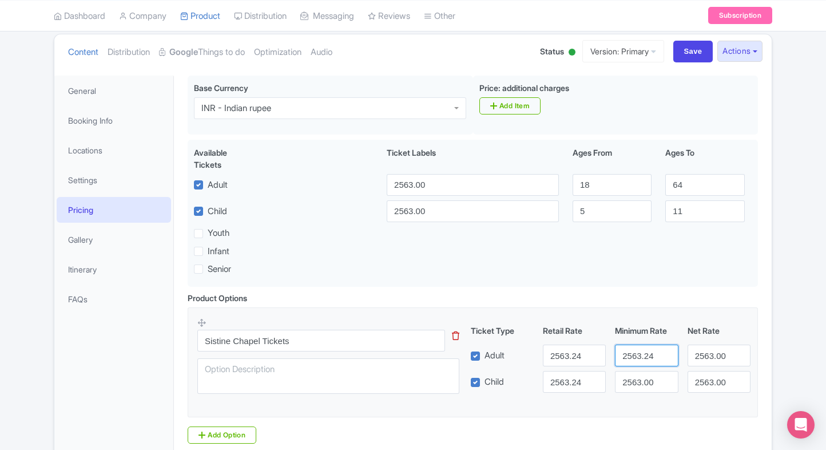
click at [648, 359] on input "2563.24" at bounding box center [646, 355] width 63 height 22
type input "2563.24"
click at [644, 372] on input "2563.00" at bounding box center [646, 382] width 63 height 22
paste input "24"
click at [644, 372] on input "2563.24" at bounding box center [646, 382] width 63 height 22
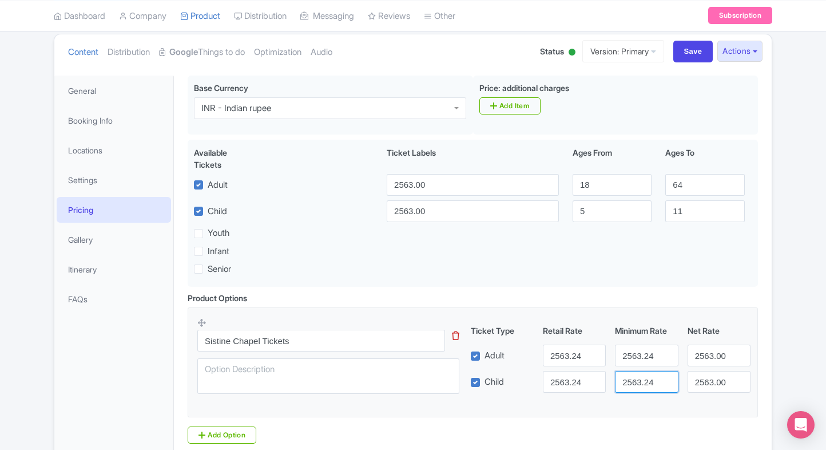
type input "2563.24"
click at [702, 353] on input "2563.00" at bounding box center [719, 355] width 63 height 22
paste input "24"
click at [702, 353] on input "2563.24" at bounding box center [719, 355] width 63 height 22
type input "2563.24"
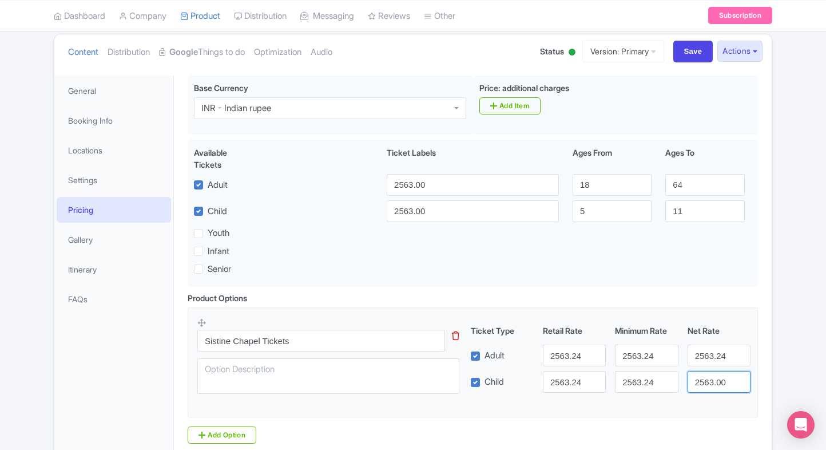
click at [709, 388] on input "2563.00" at bounding box center [719, 382] width 63 height 22
paste input "24"
click at [709, 388] on input "2563.24" at bounding box center [719, 382] width 63 height 22
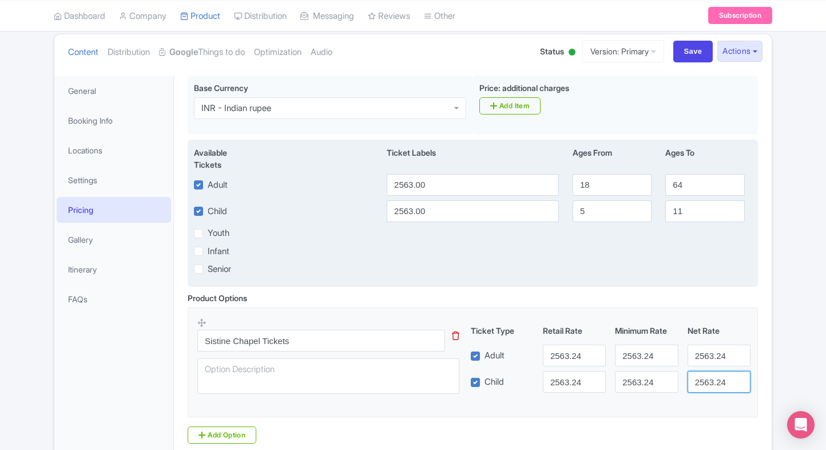
type input "2563.24"
click at [455, 189] on input "2563.00" at bounding box center [473, 185] width 172 height 22
paste input "24"
click at [455, 189] on input "2563.24" at bounding box center [473, 185] width 172 height 22
type input "2563.24"
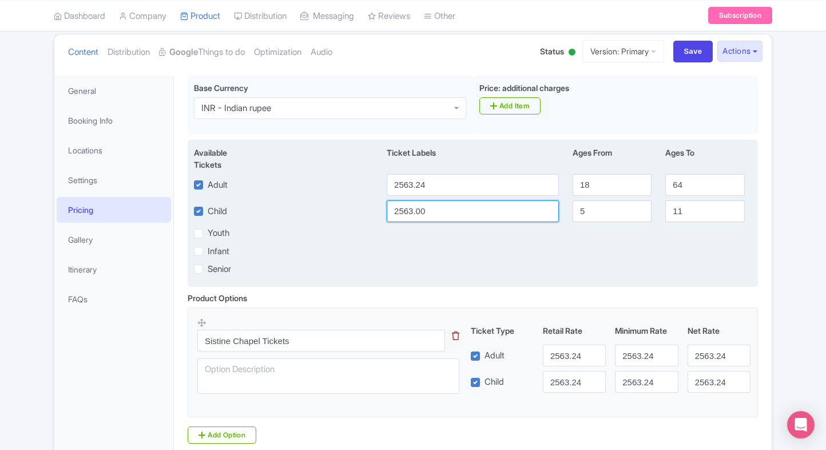
click at [442, 210] on input "2563.00" at bounding box center [473, 211] width 172 height 22
paste input "24"
click at [442, 210] on input "2563.24" at bounding box center [473, 211] width 172 height 22
type input "2563.24"
click at [757, 235] on div "Youth" at bounding box center [472, 233] width 571 height 13
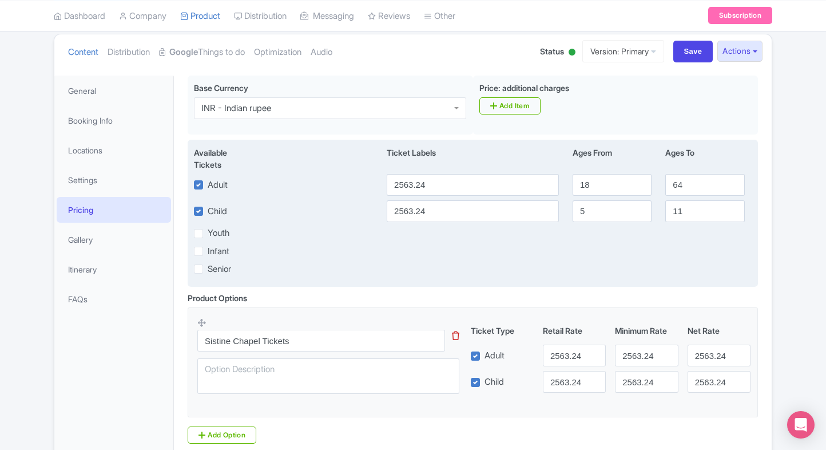
scroll to position [217, 0]
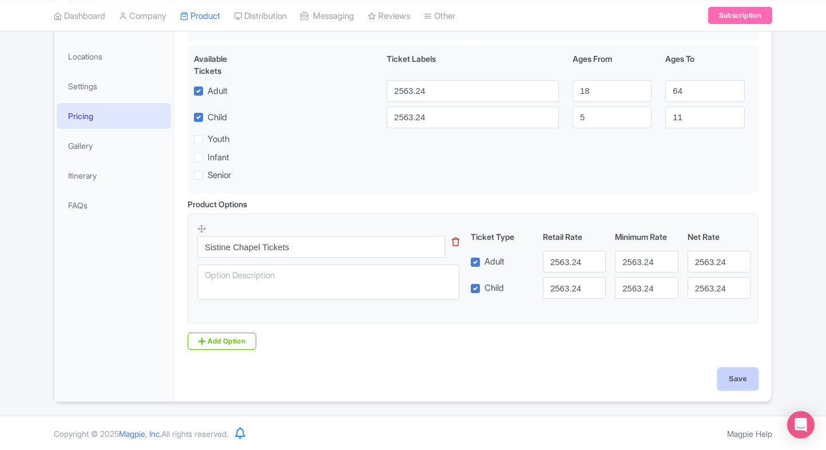
click at [741, 380] on input "Save" at bounding box center [738, 379] width 40 height 22
type input "Saving..."
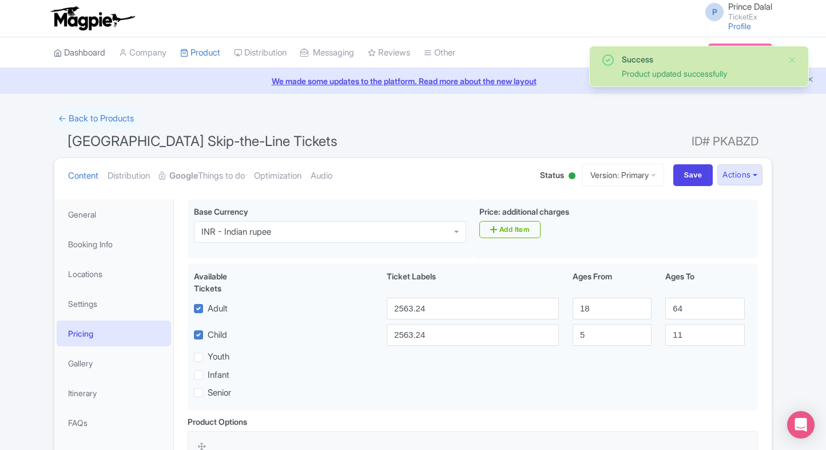
click at [82, 45] on link "Dashboard" at bounding box center [79, 52] width 51 height 31
